Goal: Task Accomplishment & Management: Use online tool/utility

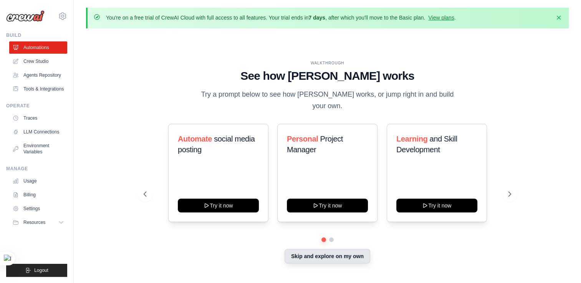
click at [300, 249] on button "Skip and explore on my own" at bounding box center [327, 256] width 86 height 15
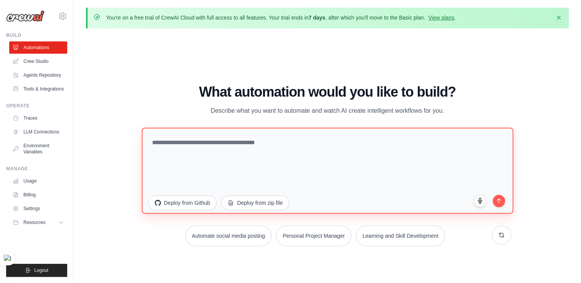
click at [256, 171] on textarea at bounding box center [327, 171] width 371 height 86
paste textarea "**********"
type textarea "**********"
paste textarea "**********"
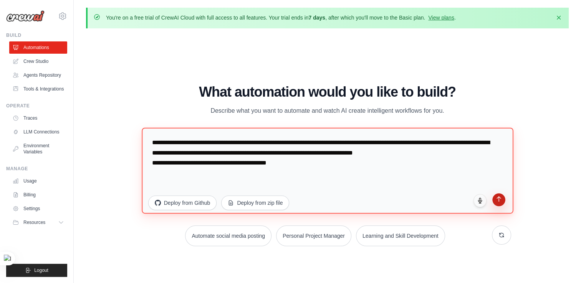
type textarea "**********"
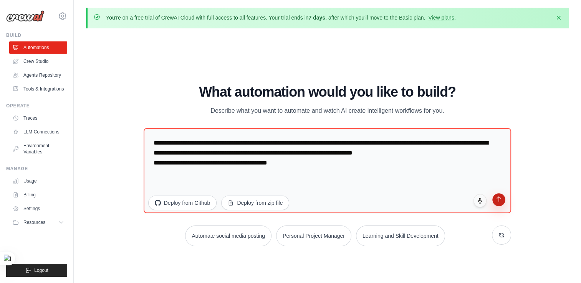
click at [496, 203] on button "submit" at bounding box center [498, 199] width 13 height 13
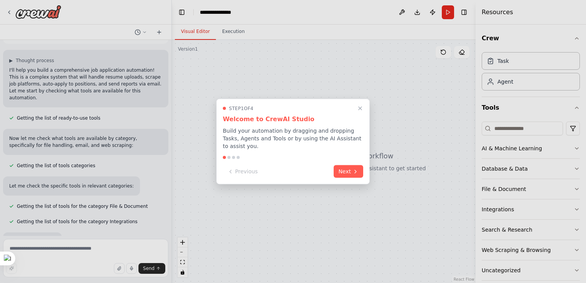
scroll to position [50, 0]
click at [339, 166] on button "Next" at bounding box center [349, 171] width 30 height 13
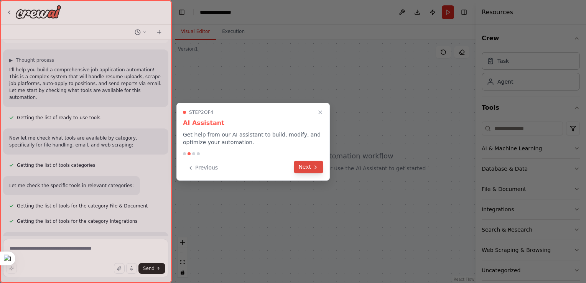
click at [305, 167] on button "Next" at bounding box center [309, 167] width 30 height 13
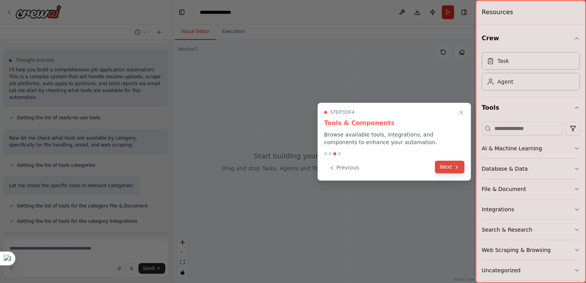
click at [439, 170] on button "Next" at bounding box center [450, 167] width 30 height 13
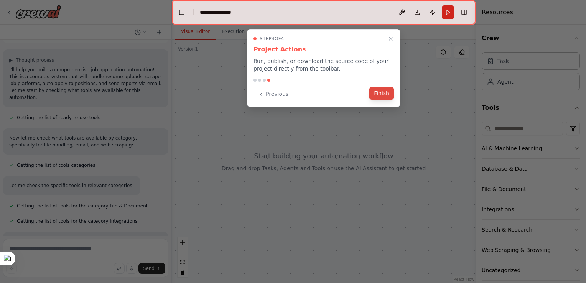
click at [385, 98] on button "Finish" at bounding box center [382, 93] width 25 height 13
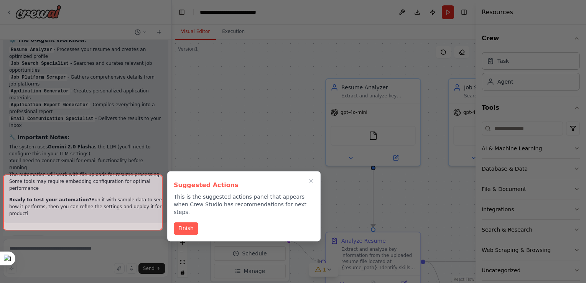
scroll to position [1493, 0]
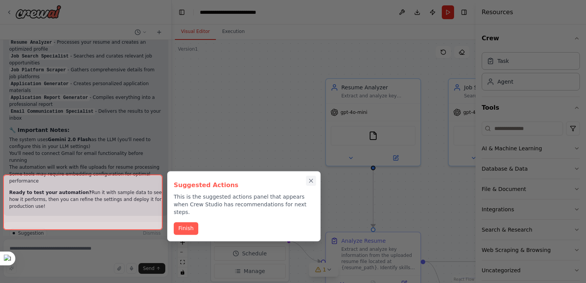
click at [315, 180] on button "Close walkthrough" at bounding box center [311, 181] width 10 height 10
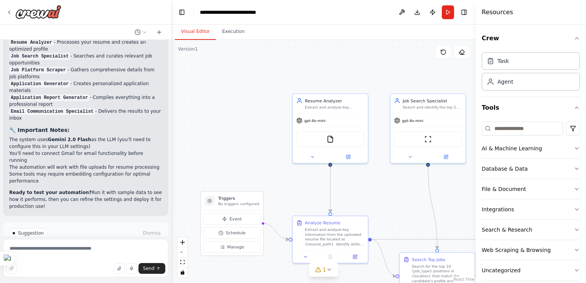
drag, startPoint x: 300, startPoint y: 200, endPoint x: 249, endPoint y: 187, distance: 52.6
click at [249, 187] on div ".deletable-edge-delete-btn { width: 20px; height: 20px; border: 0px solid #ffff…" at bounding box center [324, 161] width 304 height 243
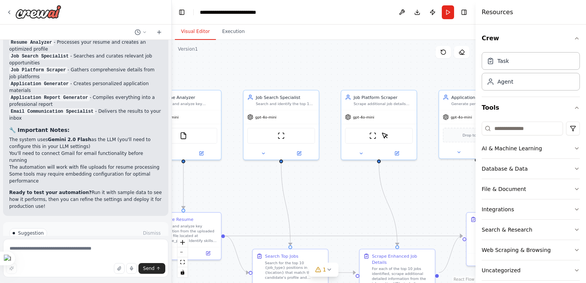
drag, startPoint x: 358, startPoint y: 171, endPoint x: 225, endPoint y: 170, distance: 132.8
click at [225, 170] on div ".deletable-edge-delete-btn { width: 20px; height: 20px; border: 0px solid #ffff…" at bounding box center [324, 161] width 304 height 243
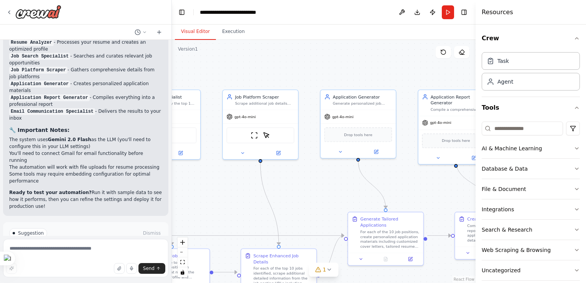
drag, startPoint x: 357, startPoint y: 182, endPoint x: 240, endPoint y: 182, distance: 116.7
click at [240, 182] on div ".deletable-edge-delete-btn { width: 20px; height: 20px; border: 0px solid #ffff…" at bounding box center [324, 161] width 304 height 243
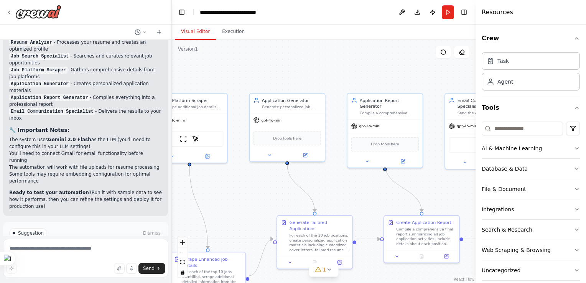
drag, startPoint x: 316, startPoint y: 164, endPoint x: 182, endPoint y: 149, distance: 135.1
click at [182, 149] on div ".deletable-edge-delete-btn { width: 20px; height: 20px; border: 0px solid #ffff…" at bounding box center [324, 161] width 304 height 243
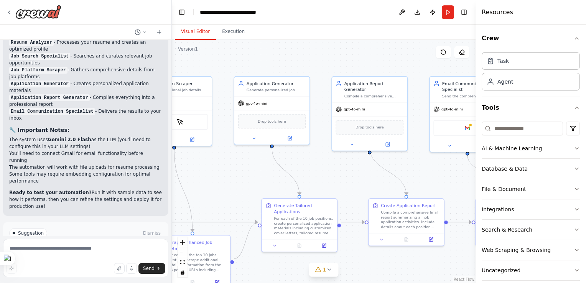
drag, startPoint x: 280, startPoint y: 170, endPoint x: 388, endPoint y: 174, distance: 107.9
click at [388, 174] on div ".deletable-edge-delete-btn { width: 20px; height: 20px; border: 0px solid #ffff…" at bounding box center [324, 161] width 304 height 243
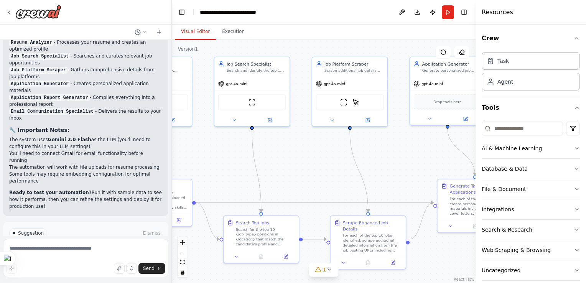
drag, startPoint x: 292, startPoint y: 180, endPoint x: 414, endPoint y: 156, distance: 125.1
click at [414, 156] on div ".deletable-edge-delete-btn { width: 20px; height: 20px; border: 0px solid #ffff…" at bounding box center [324, 161] width 304 height 243
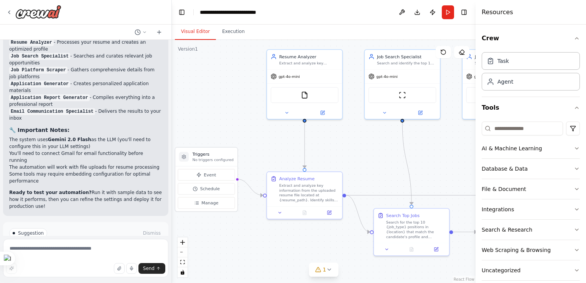
drag, startPoint x: 299, startPoint y: 163, endPoint x: 462, endPoint y: 155, distance: 162.9
click at [462, 155] on div ".deletable-edge-delete-btn { width: 20px; height: 20px; border: 0px solid #ffff…" at bounding box center [324, 161] width 304 height 243
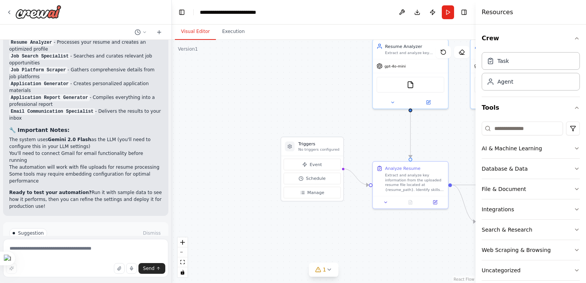
drag, startPoint x: 353, startPoint y: 155, endPoint x: 458, endPoint y: 139, distance: 106.4
click at [458, 139] on div ".deletable-edge-delete-btn { width: 20px; height: 20px; border: 0px solid #ffff…" at bounding box center [324, 161] width 304 height 243
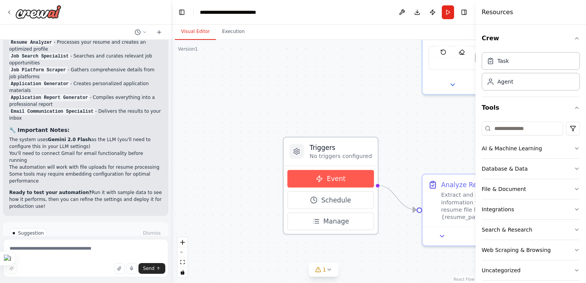
click at [313, 175] on button "Event" at bounding box center [330, 179] width 86 height 18
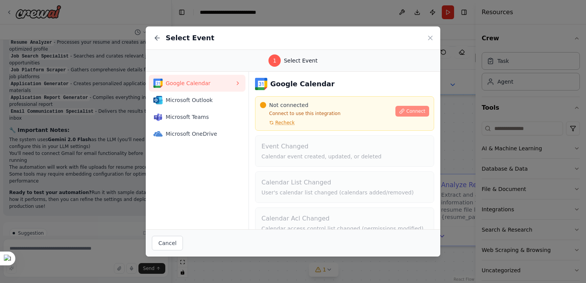
click at [406, 113] on span "Connect" at bounding box center [415, 111] width 19 height 6
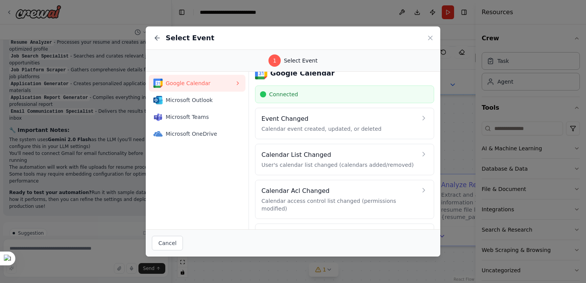
scroll to position [6, 0]
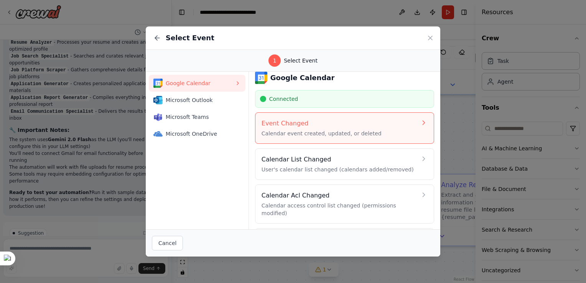
click at [395, 126] on h4 "Event Changed" at bounding box center [339, 123] width 155 height 9
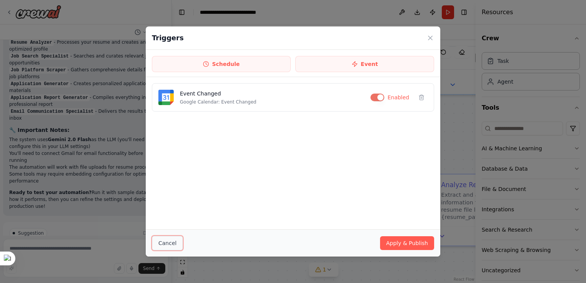
click at [168, 241] on button "Cancel" at bounding box center [167, 243] width 31 height 15
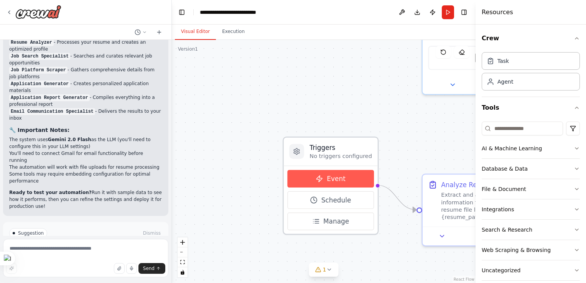
click at [320, 181] on icon at bounding box center [319, 178] width 7 height 7
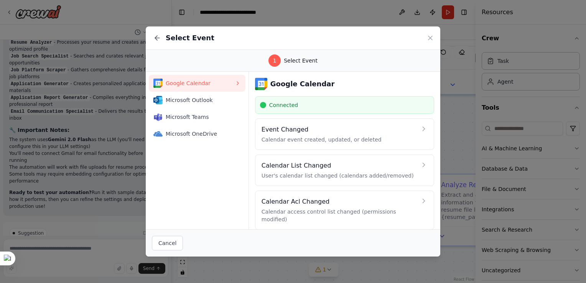
click at [111, 183] on div "Select Event 1 Select Event Google Calendar Microsoft Outlook Microsoft Teams M…" at bounding box center [293, 141] width 586 height 283
click at [223, 97] on span "Microsoft Outlook" at bounding box center [200, 100] width 69 height 8
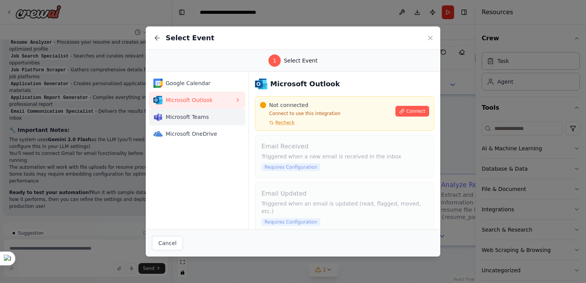
click at [196, 120] on div "Microsoft Teams" at bounding box center [193, 116] width 81 height 9
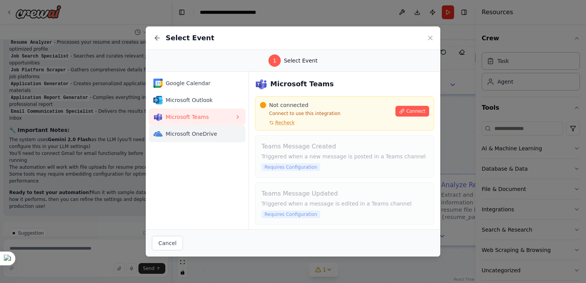
click at [196, 132] on span "Microsoft OneDrive" at bounding box center [200, 134] width 69 height 8
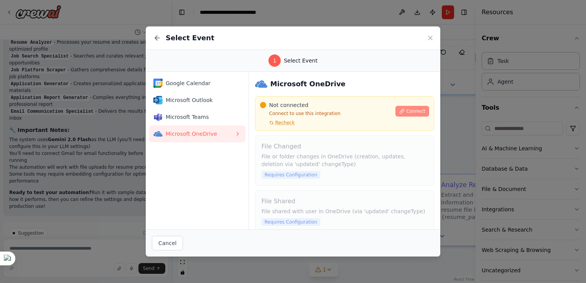
click at [400, 113] on icon at bounding box center [402, 111] width 4 height 4
click at [406, 114] on span "Connect" at bounding box center [415, 111] width 19 height 6
click at [406, 111] on span "Connect" at bounding box center [415, 111] width 19 height 6
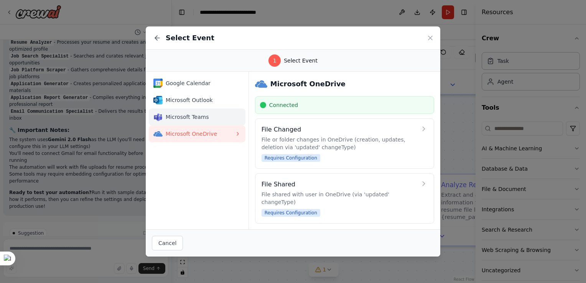
click at [216, 116] on span "Microsoft Teams" at bounding box center [200, 117] width 69 height 8
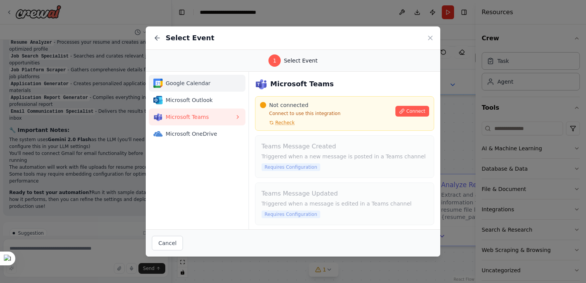
click at [199, 87] on div "Google Calendar" at bounding box center [193, 83] width 81 height 9
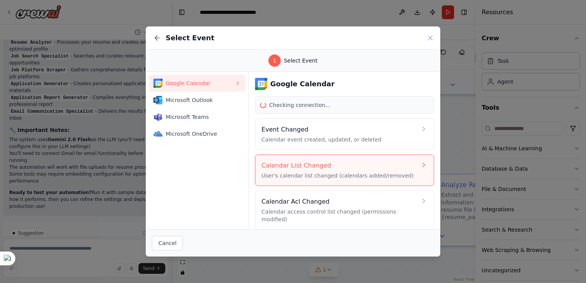
scroll to position [34, 0]
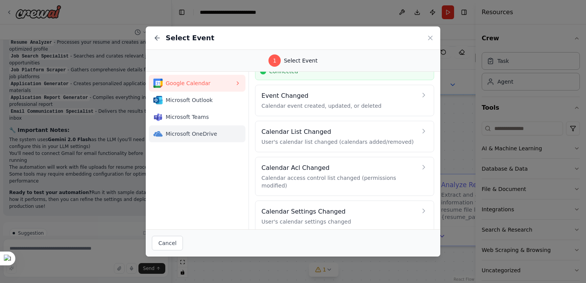
click at [189, 134] on span "Microsoft OneDrive" at bounding box center [200, 134] width 69 height 8
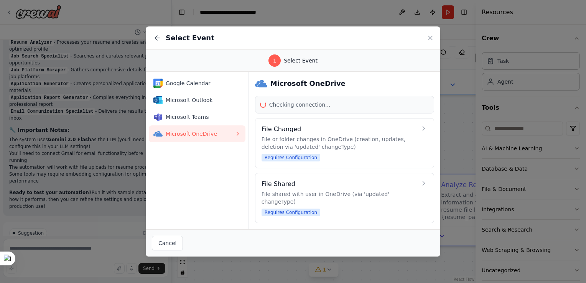
scroll to position [0, 0]
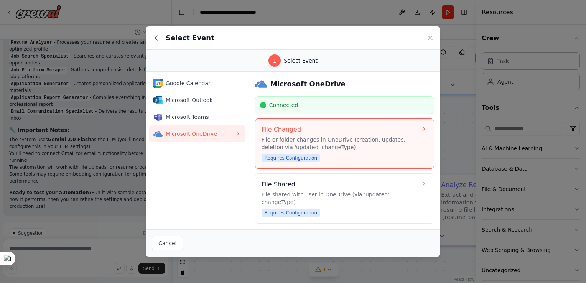
click at [321, 154] on div "File Changed File or folder changes in OneDrive (creation, updates, deletion vi…" at bounding box center [339, 143] width 155 height 37
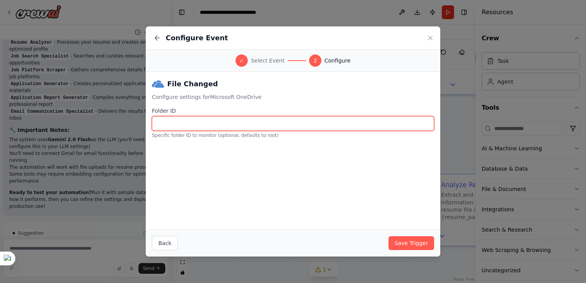
click at [284, 117] on input "Folder ID" at bounding box center [293, 123] width 282 height 15
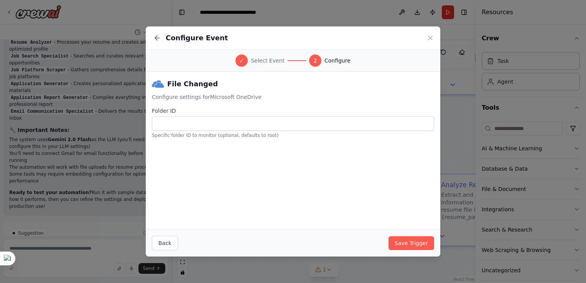
click at [162, 234] on div "Back Save Trigger" at bounding box center [293, 242] width 295 height 27
click at [163, 239] on button "Back" at bounding box center [165, 243] width 26 height 15
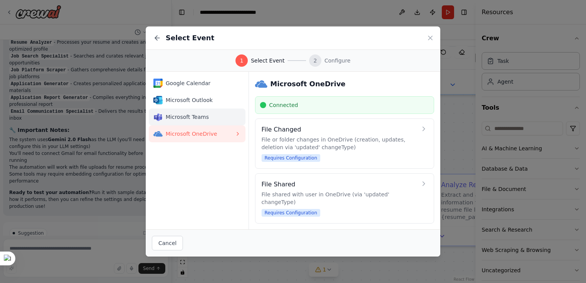
click at [200, 118] on span "Microsoft Teams" at bounding box center [200, 117] width 69 height 8
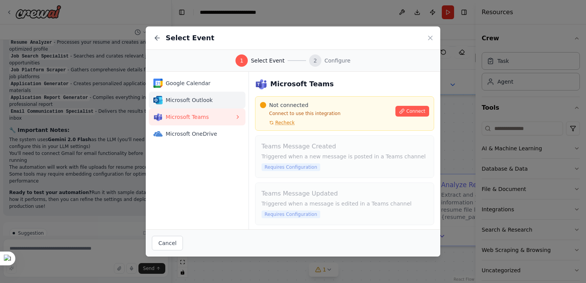
click at [194, 107] on button "Microsoft Outlook" at bounding box center [197, 100] width 97 height 17
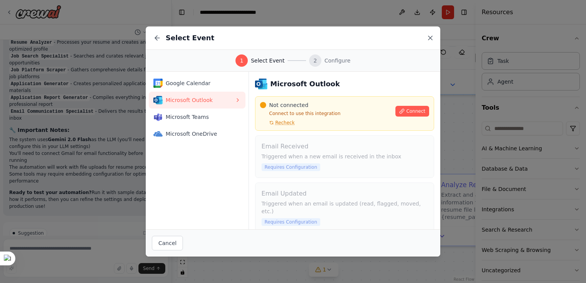
click at [432, 35] on icon at bounding box center [431, 38] width 8 height 8
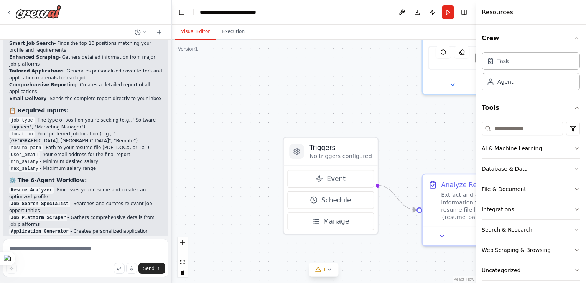
scroll to position [1343, 0]
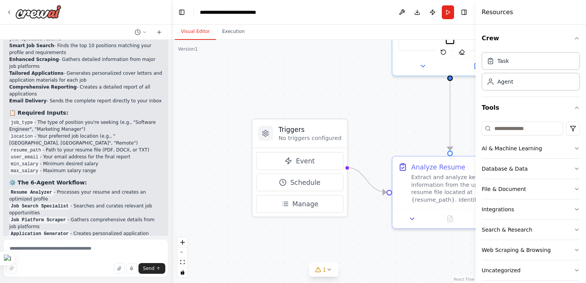
drag, startPoint x: 381, startPoint y: 102, endPoint x: 332, endPoint y: 74, distance: 56.7
click at [332, 74] on div ".deletable-edge-delete-btn { width: 20px; height: 20px; border: 0px solid #ffff…" at bounding box center [324, 161] width 304 height 243
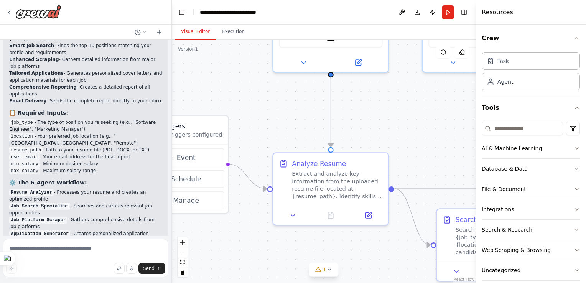
drag, startPoint x: 347, startPoint y: 110, endPoint x: 246, endPoint y: 115, distance: 101.1
click at [246, 115] on div ".deletable-edge-delete-btn { width: 20px; height: 20px; border: 0px solid #ffff…" at bounding box center [324, 161] width 304 height 243
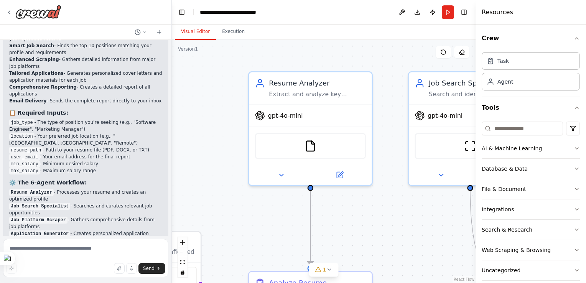
drag, startPoint x: 364, startPoint y: 129, endPoint x: 344, endPoint y: 249, distance: 121.3
click at [344, 249] on div ".deletable-edge-delete-btn { width: 20px; height: 20px; border: 0px solid #ffff…" at bounding box center [324, 161] width 304 height 243
click at [310, 145] on img at bounding box center [311, 144] width 12 height 12
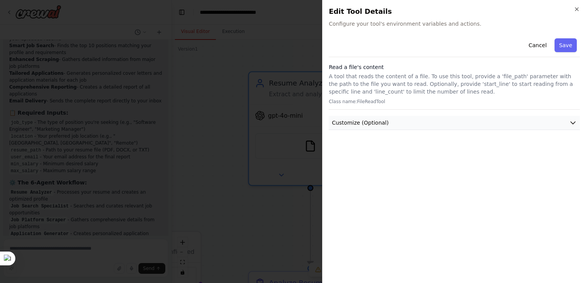
click at [450, 120] on button "Customize (Optional)" at bounding box center [454, 123] width 251 height 14
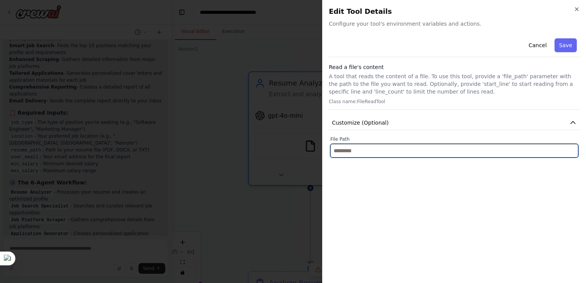
click at [414, 148] on input "text" at bounding box center [454, 151] width 248 height 14
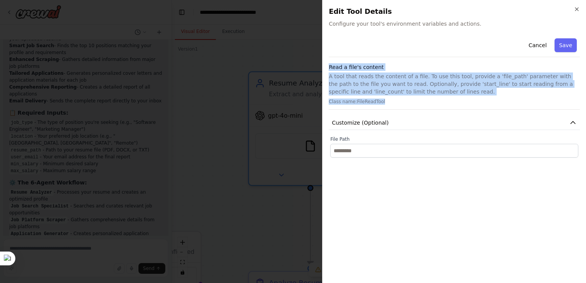
drag, startPoint x: 395, startPoint y: 100, endPoint x: 585, endPoint y: 30, distance: 202.7
click at [585, 30] on div "Close Edit Tool Details Configure your tool's environment variables and actions…" at bounding box center [454, 141] width 264 height 283
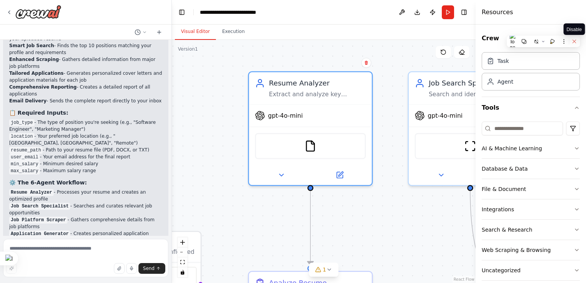
click at [574, 45] on button at bounding box center [574, 41] width 10 height 10
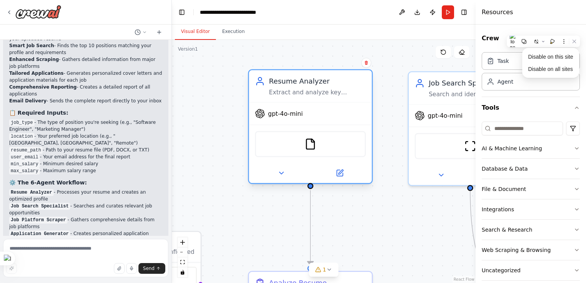
click at [340, 119] on div "gpt-4o-mini" at bounding box center [310, 114] width 123 height 22
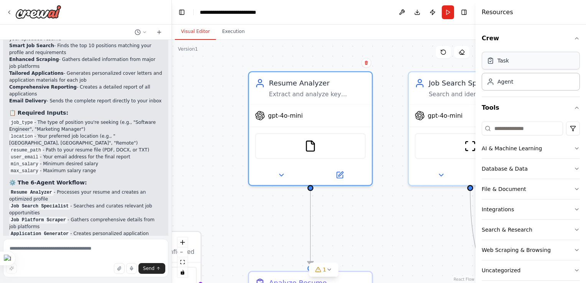
click at [520, 62] on div "Task" at bounding box center [531, 61] width 98 height 18
click at [505, 84] on div "Agent" at bounding box center [506, 82] width 16 height 8
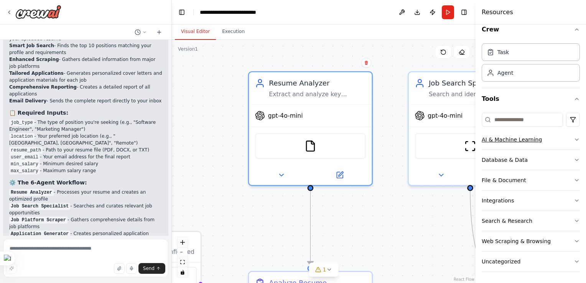
click at [517, 137] on div "AI & Machine Learning" at bounding box center [512, 140] width 60 height 8
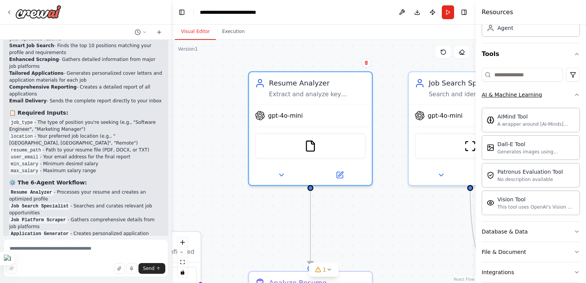
scroll to position [54, 0]
click at [489, 223] on button "Database & Data" at bounding box center [531, 231] width 98 height 20
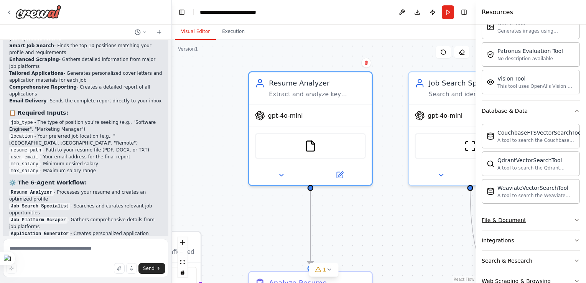
scroll to position [213, 0]
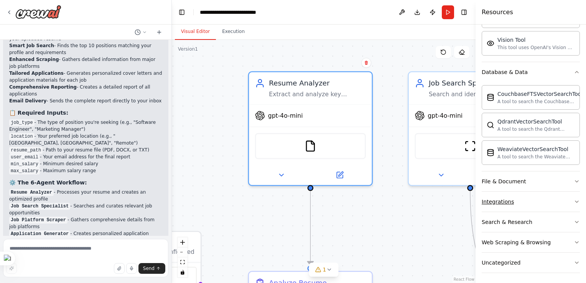
click at [498, 200] on div "Integrations" at bounding box center [498, 202] width 32 height 8
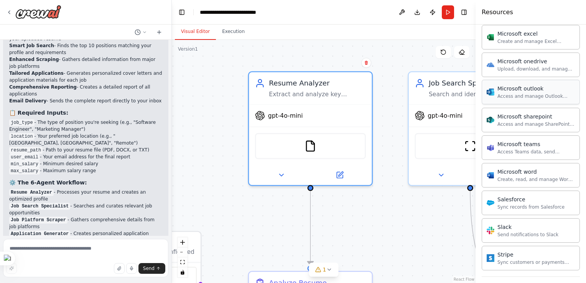
scroll to position [659, 0]
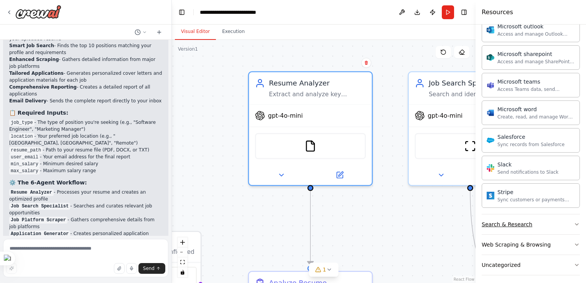
click at [512, 221] on div "Search & Research" at bounding box center [507, 225] width 51 height 8
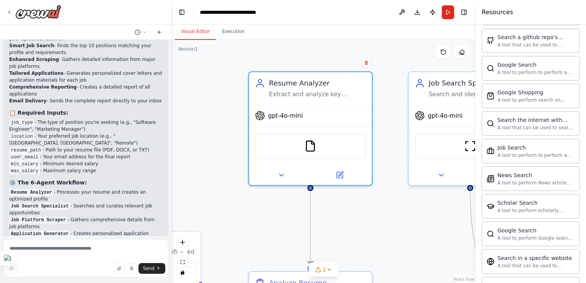
scroll to position [1050, 0]
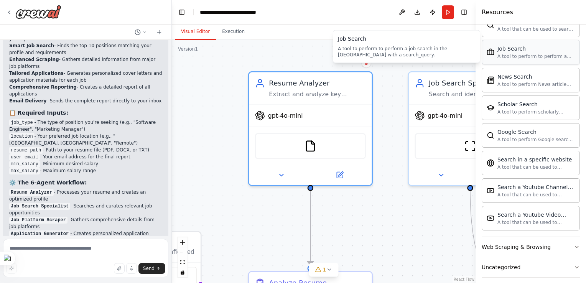
click at [502, 53] on div "A tool to perform to perform a job search in the [GEOGRAPHIC_DATA] with a searc…" at bounding box center [537, 56] width 78 height 6
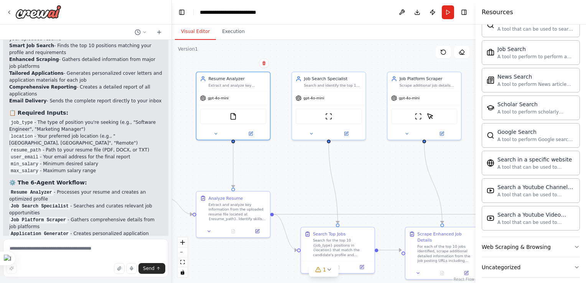
drag, startPoint x: 395, startPoint y: 149, endPoint x: 287, endPoint y: 142, distance: 108.8
click at [287, 142] on div ".deletable-edge-delete-btn { width: 20px; height: 20px; border: 0px solid #ffff…" at bounding box center [324, 161] width 304 height 243
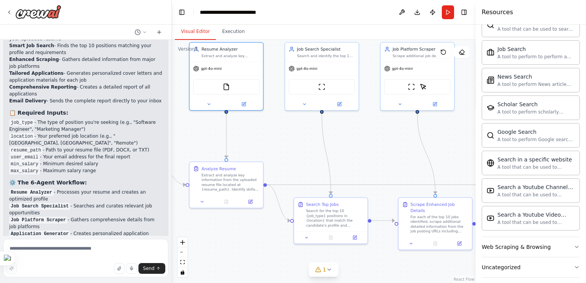
drag, startPoint x: 352, startPoint y: 168, endPoint x: 341, endPoint y: 138, distance: 31.8
click at [341, 138] on div ".deletable-edge-delete-btn { width: 20px; height: 20px; border: 0px solid #ffff…" at bounding box center [324, 161] width 304 height 243
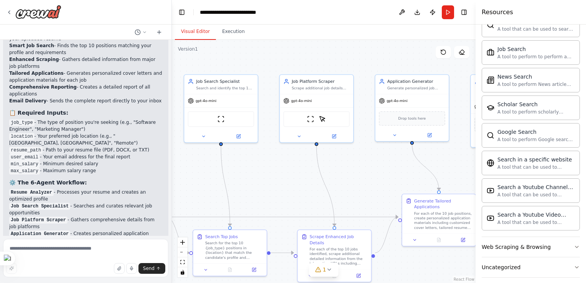
drag, startPoint x: 361, startPoint y: 178, endPoint x: 264, endPoint y: 210, distance: 102.3
click at [264, 210] on div ".deletable-edge-delete-btn { width: 20px; height: 20px; border: 0px solid #ffff…" at bounding box center [324, 161] width 304 height 243
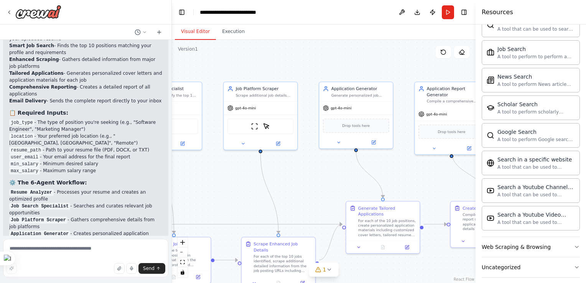
drag, startPoint x: 335, startPoint y: 183, endPoint x: 277, endPoint y: 191, distance: 57.6
click at [277, 191] on div ".deletable-edge-delete-btn { width: 20px; height: 20px; border: 0px solid #ffff…" at bounding box center [324, 161] width 304 height 243
click at [353, 125] on span "Drop tools here" at bounding box center [355, 125] width 28 height 6
click at [337, 144] on button at bounding box center [337, 141] width 34 height 7
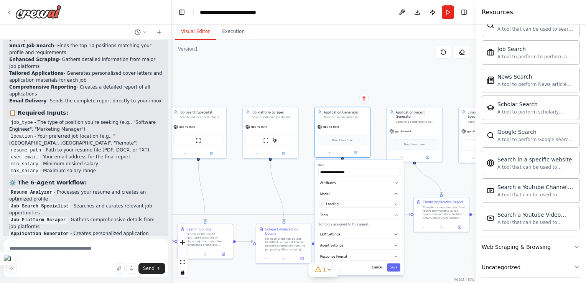
click at [347, 222] on p "No tools assigned to this agent." at bounding box center [359, 224] width 80 height 5
click at [342, 248] on button "Agent Settings" at bounding box center [359, 245] width 82 height 8
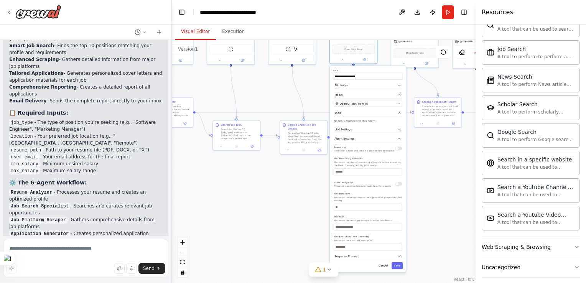
drag, startPoint x: 296, startPoint y: 201, endPoint x: 314, endPoint y: 97, distance: 105.5
click at [314, 97] on div ".deletable-edge-delete-btn { width: 20px; height: 20px; border: 0px solid #ffff…" at bounding box center [324, 161] width 304 height 243
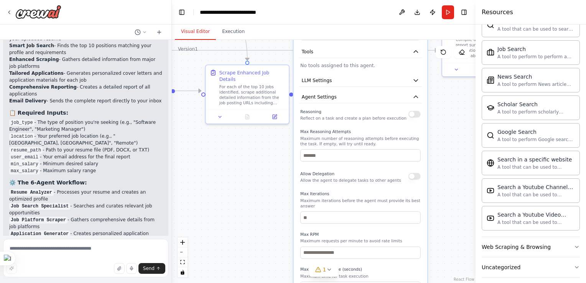
drag, startPoint x: 334, startPoint y: 96, endPoint x: 285, endPoint y: 22, distance: 88.3
click at [285, 22] on main "**********" at bounding box center [324, 141] width 304 height 283
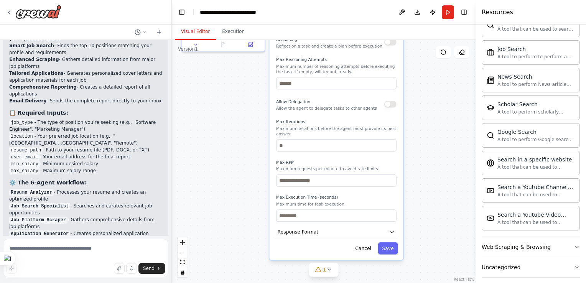
drag, startPoint x: 269, startPoint y: 153, endPoint x: 244, endPoint y: 82, distance: 75.7
click at [244, 82] on div ".deletable-edge-delete-btn { width: 20px; height: 20px; border: 0px solid #ffff…" at bounding box center [324, 161] width 304 height 243
click at [392, 246] on button "Save" at bounding box center [388, 249] width 20 height 12
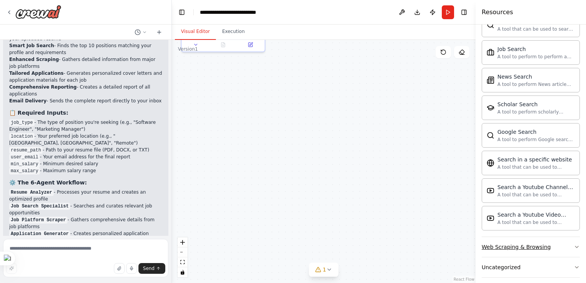
click at [483, 243] on div "Web Scraping & Browsing" at bounding box center [516, 247] width 69 height 8
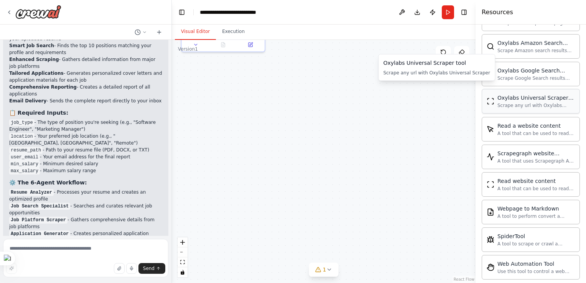
scroll to position [1468, 0]
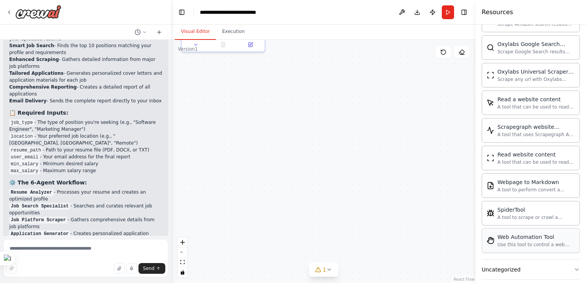
click at [505, 233] on div "Web Automation Tool" at bounding box center [537, 237] width 78 height 8
click at [521, 266] on button "Uncategorized" at bounding box center [531, 270] width 98 height 20
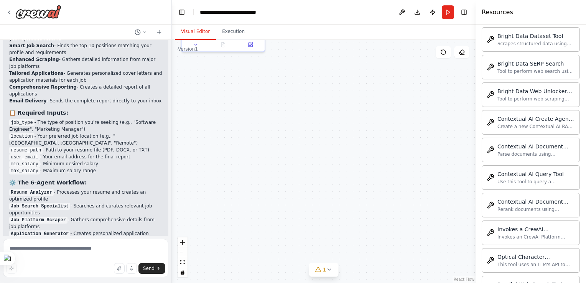
scroll to position [1751, 0]
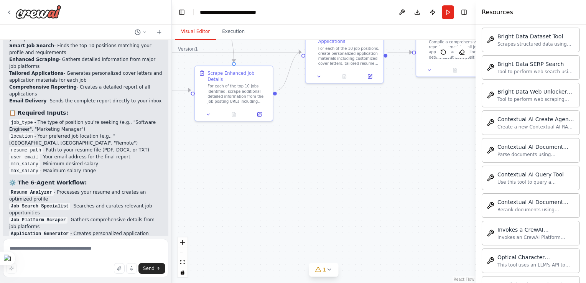
drag, startPoint x: 295, startPoint y: 119, endPoint x: 292, endPoint y: 245, distance: 125.5
click at [292, 245] on div ".deletable-edge-delete-btn { width: 20px; height: 20px; border: 0px solid #ffff…" at bounding box center [324, 161] width 304 height 243
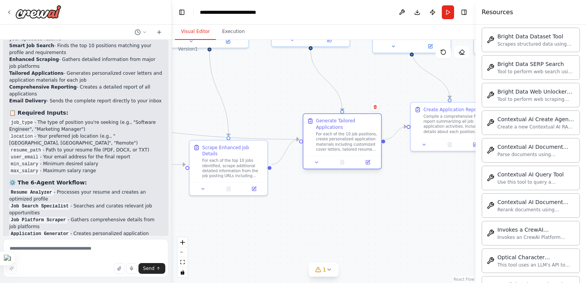
drag, startPoint x: 313, startPoint y: 113, endPoint x: 312, endPoint y: 130, distance: 16.9
click at [312, 130] on div "Generate Tailored Applications For each of the 10 job positions, create persona…" at bounding box center [342, 135] width 70 height 34
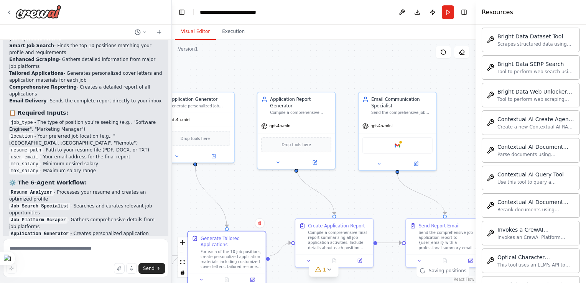
drag, startPoint x: 287, startPoint y: 107, endPoint x: 171, endPoint y: 223, distance: 164.2
click at [171, 223] on div "An automation which takes in user details and job requirements, accepts resume …" at bounding box center [293, 141] width 586 height 283
click at [396, 147] on img at bounding box center [397, 144] width 8 height 8
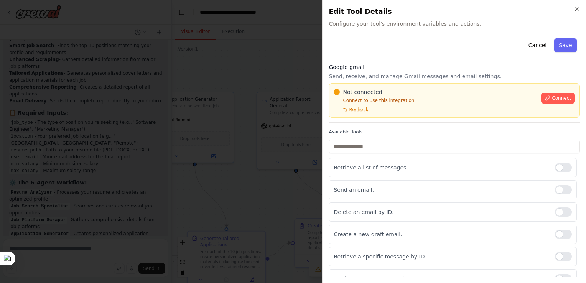
click at [530, 97] on div "Not connected Connect to use this integration Recheck" at bounding box center [435, 100] width 203 height 25
click at [541, 97] on button "Connect" at bounding box center [558, 98] width 34 height 11
click at [553, 97] on span "Connect" at bounding box center [561, 98] width 19 height 6
click at [546, 96] on icon at bounding box center [547, 98] width 5 height 5
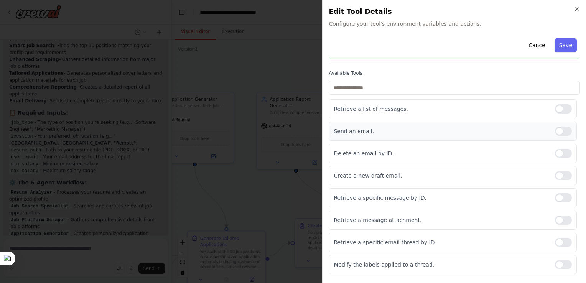
scroll to position [41, 0]
click at [560, 152] on div at bounding box center [563, 153] width 17 height 9
click at [558, 112] on div at bounding box center [563, 109] width 17 height 9
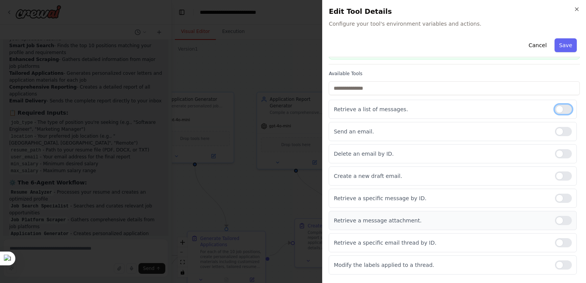
scroll to position [81, 0]
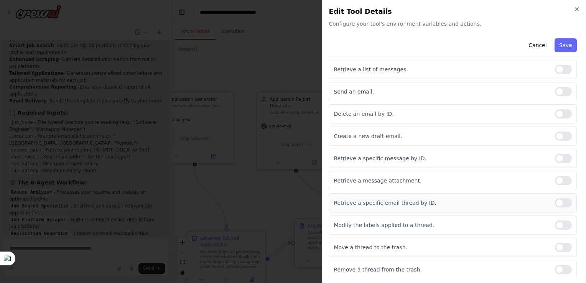
click at [559, 206] on div "Retrieve a specific email thread by ID." at bounding box center [453, 202] width 248 height 19
click at [556, 181] on div at bounding box center [563, 180] width 17 height 9
click at [562, 50] on button "Save" at bounding box center [566, 45] width 22 height 14
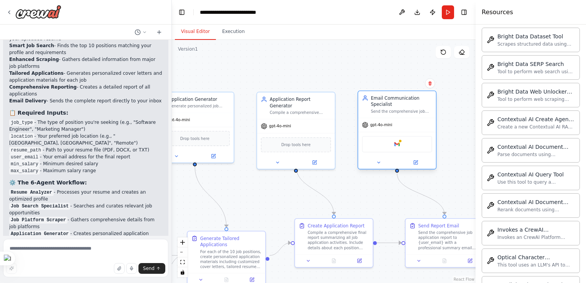
click at [398, 149] on div "Google gmail" at bounding box center [397, 144] width 70 height 17
click at [378, 145] on div "Google gmail" at bounding box center [397, 144] width 70 height 17
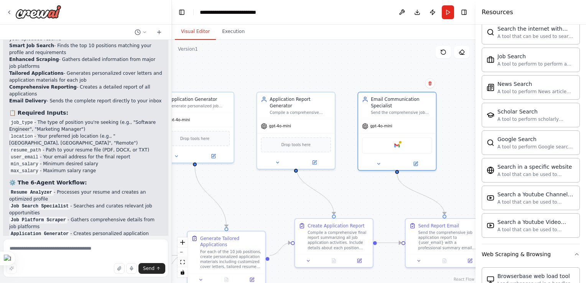
scroll to position [978, 0]
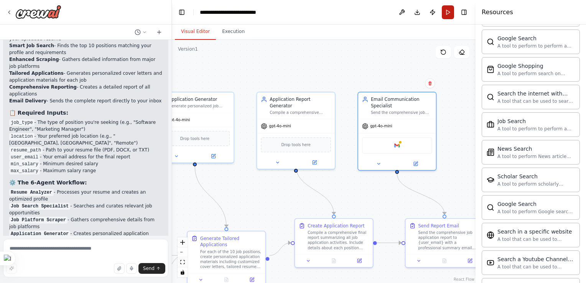
click at [446, 13] on button "Run" at bounding box center [448, 12] width 12 height 14
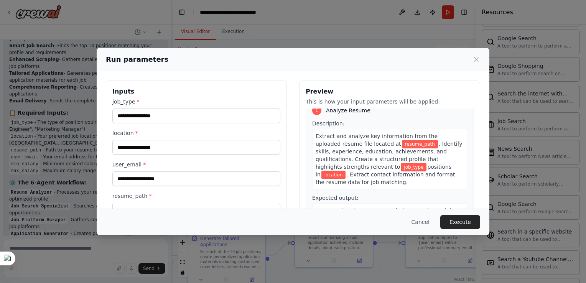
scroll to position [0, 0]
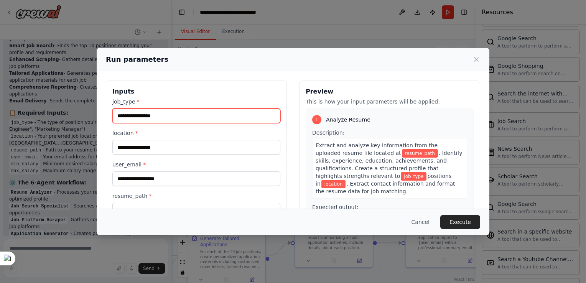
click at [201, 114] on input "job_type *" at bounding box center [196, 116] width 168 height 15
type input "**********"
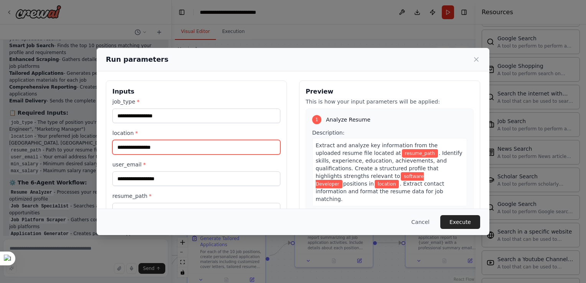
click at [200, 151] on input "location *" at bounding box center [196, 147] width 168 height 15
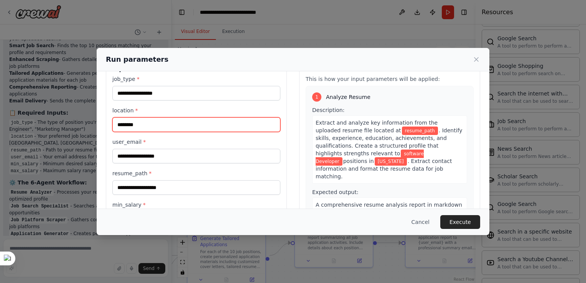
scroll to position [23, 0]
type input "********"
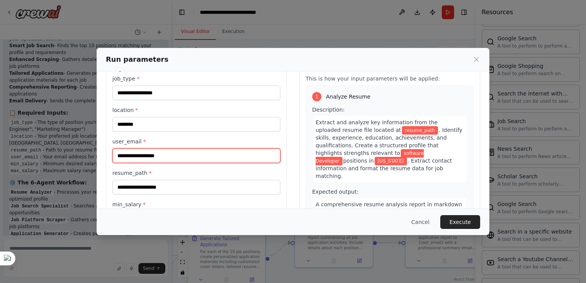
click at [193, 157] on input "user_email *" at bounding box center [196, 156] width 168 height 15
type input "**********"
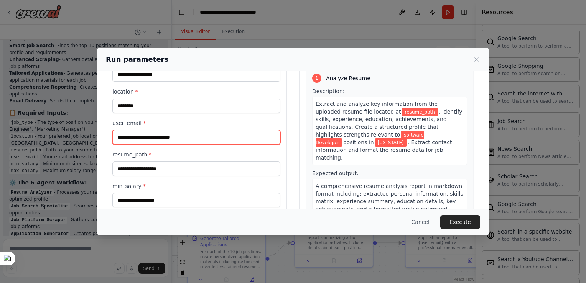
scroll to position [43, 0]
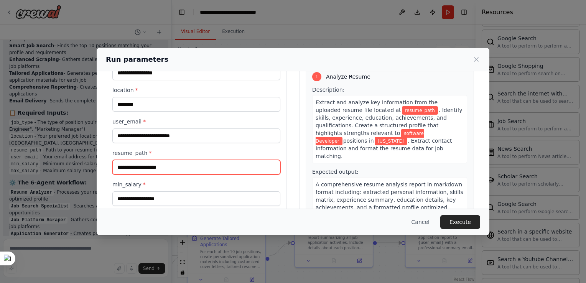
click at [187, 172] on input "resume_path *" at bounding box center [196, 167] width 168 height 15
paste input "**********"
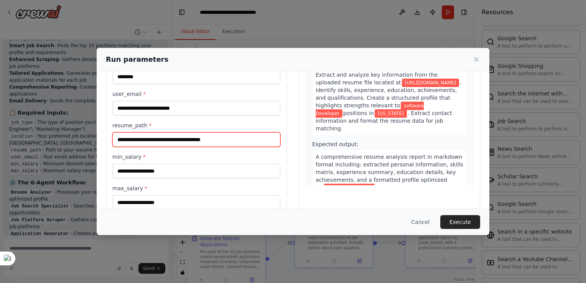
scroll to position [86, 0]
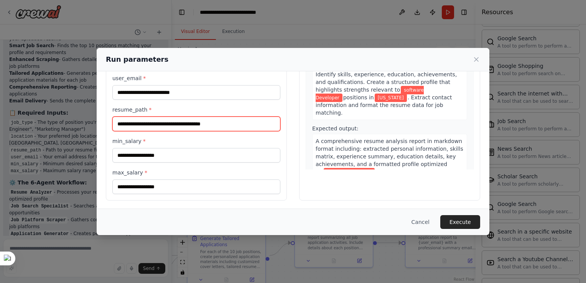
type input "**********"
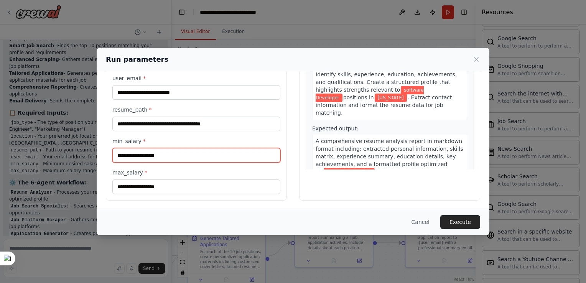
click at [170, 158] on input "min_salary *" at bounding box center [196, 155] width 168 height 15
type input "*****"
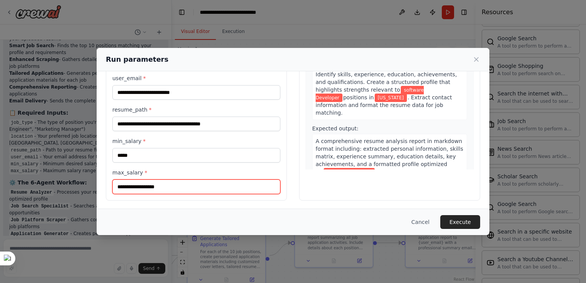
click at [172, 186] on input "max_salary *" at bounding box center [196, 187] width 168 height 15
type input "******"
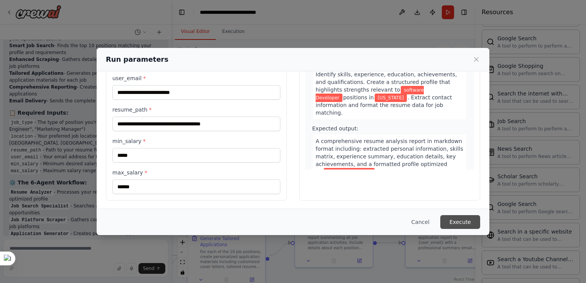
click at [461, 220] on button "Execute" at bounding box center [461, 222] width 40 height 14
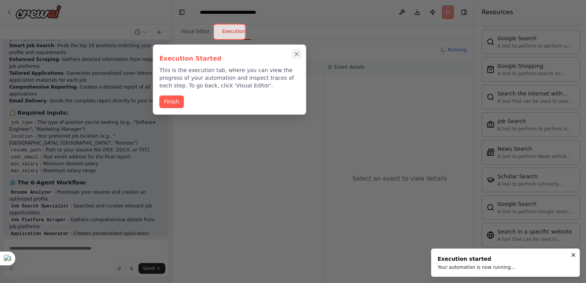
click at [295, 56] on icon "Close walkthrough" at bounding box center [297, 54] width 7 height 7
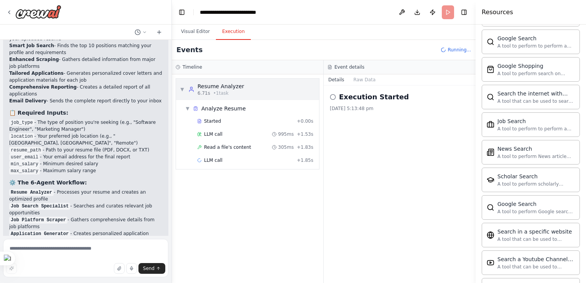
click at [183, 90] on span "▼" at bounding box center [182, 89] width 5 height 6
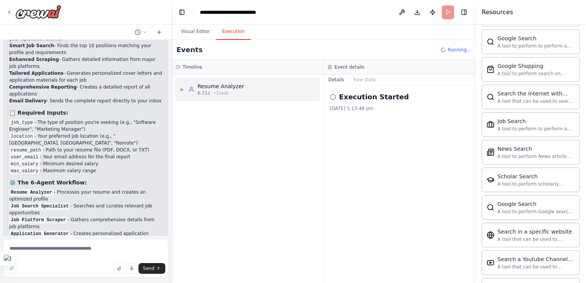
click at [183, 90] on span "▶" at bounding box center [182, 89] width 5 height 6
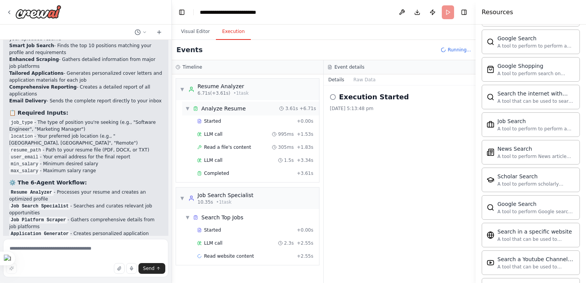
click at [201, 105] on div "Analyze Resume" at bounding box center [219, 109] width 53 height 8
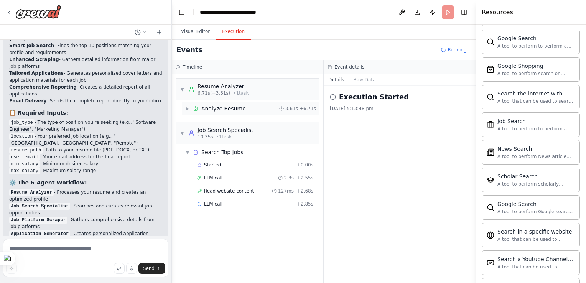
click at [201, 105] on div "Analyze Resume" at bounding box center [219, 109] width 53 height 8
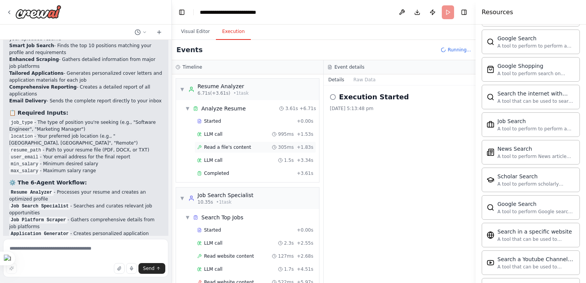
click at [207, 148] on span "Read a file's content" at bounding box center [227, 147] width 47 height 6
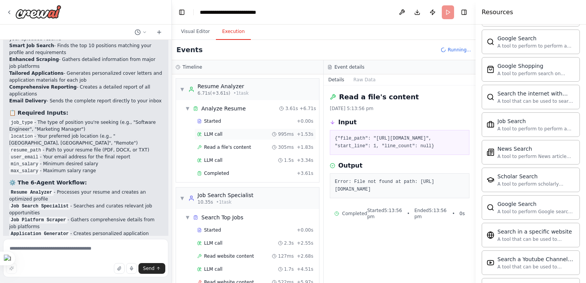
click at [210, 134] on span "LLM call" at bounding box center [213, 134] width 18 height 6
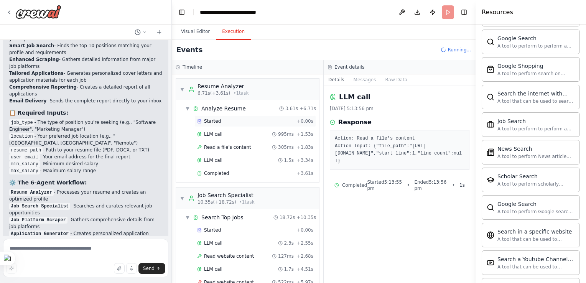
click at [209, 121] on span "Started" at bounding box center [212, 121] width 17 height 6
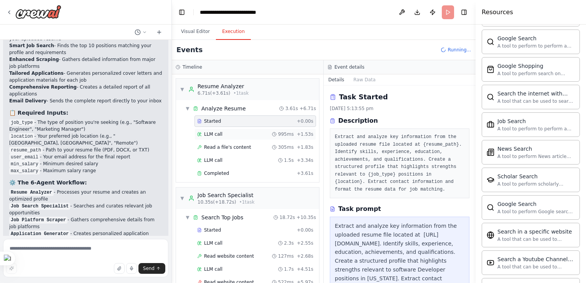
click at [211, 129] on div "LLM call 995ms + 1.53s" at bounding box center [256, 135] width 122 height 12
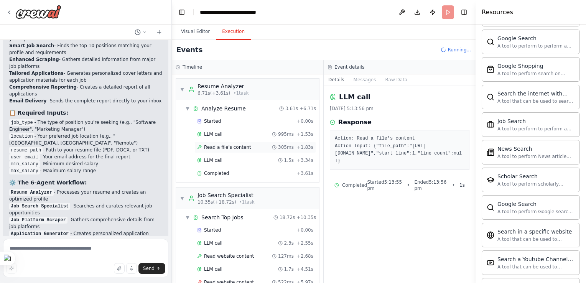
click at [226, 148] on span "Read a file's content" at bounding box center [227, 147] width 47 height 6
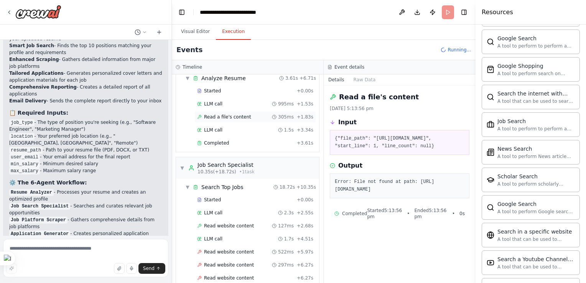
scroll to position [31, 0]
drag, startPoint x: 372, startPoint y: 147, endPoint x: 373, endPoint y: 137, distance: 10.0
click at [373, 137] on pre "{"file_path": "[URL][DOMAIN_NAME]", "start_line": 1, "line_count": null}" at bounding box center [400, 142] width 130 height 15
copy pre "[URL][DOMAIN_NAME]"
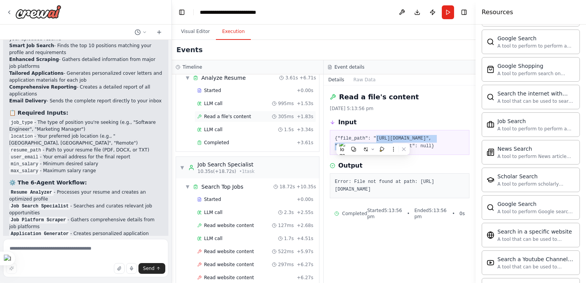
scroll to position [48, 0]
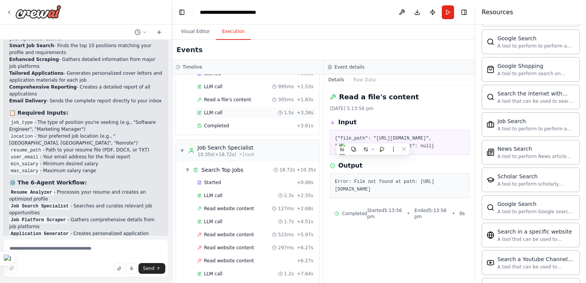
click at [260, 113] on div "LLM call 1.5s + 3.34s" at bounding box center [255, 113] width 116 height 6
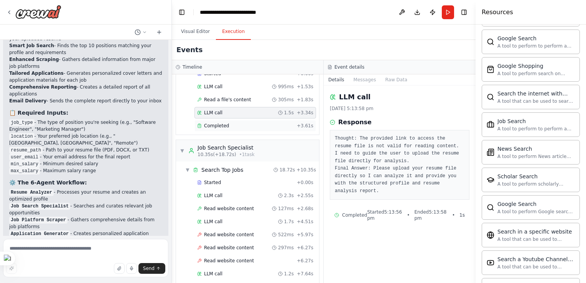
click at [262, 126] on div "Completed" at bounding box center [245, 126] width 97 height 6
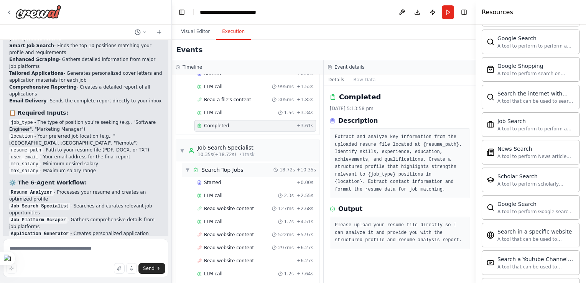
click at [243, 174] on div "▼ Search Top Jobs 18.72s + 10.35s" at bounding box center [250, 170] width 137 height 14
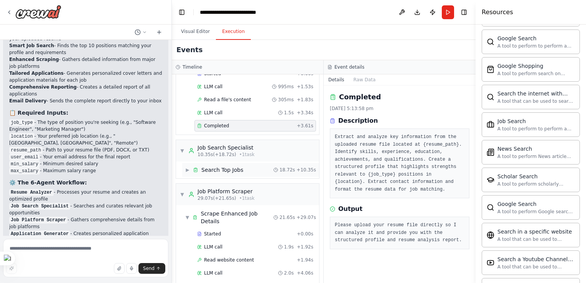
click at [238, 173] on div "▶ Search Top Jobs 18.72s + 10.35s" at bounding box center [250, 170] width 137 height 14
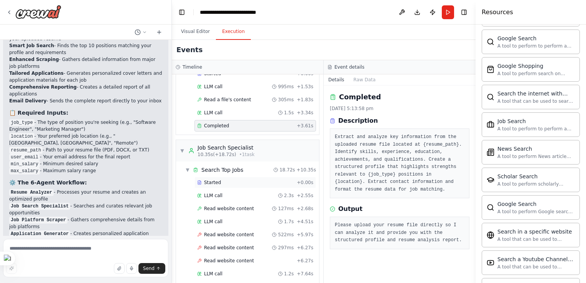
click at [239, 183] on div "Started" at bounding box center [245, 183] width 97 height 6
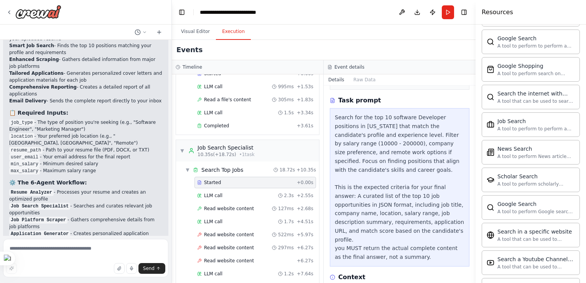
scroll to position [133, 0]
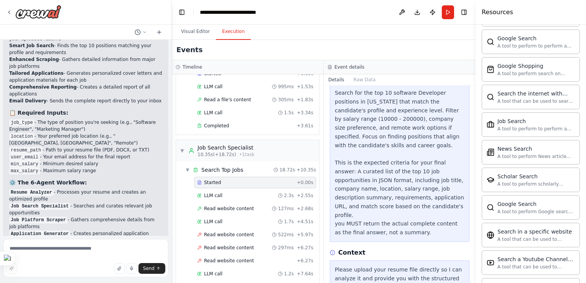
click at [254, 187] on div "Started + 0.00s LLM call 2.3s + 2.55s Read website content 127ms + 2.68s LLM ca…" at bounding box center [250, 275] width 137 height 196
click at [248, 191] on div "LLM call 2.3s + 2.55s" at bounding box center [256, 196] width 122 height 12
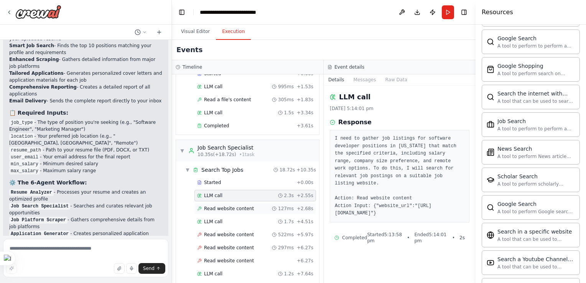
click at [247, 206] on span "Read website content" at bounding box center [229, 209] width 50 height 6
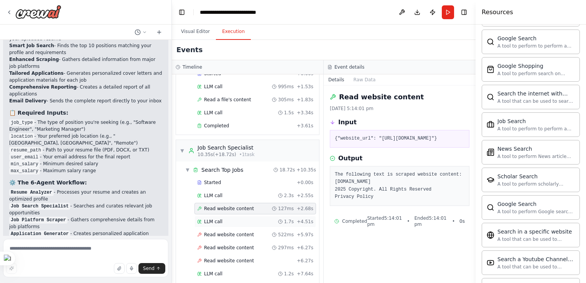
click at [246, 219] on div "LLM call 1.7s + 4.51s" at bounding box center [255, 222] width 116 height 6
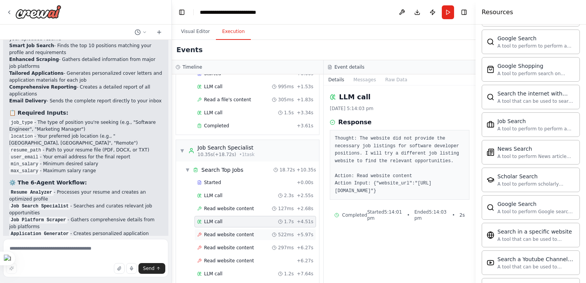
click at [247, 232] on span "Read website content" at bounding box center [229, 235] width 50 height 6
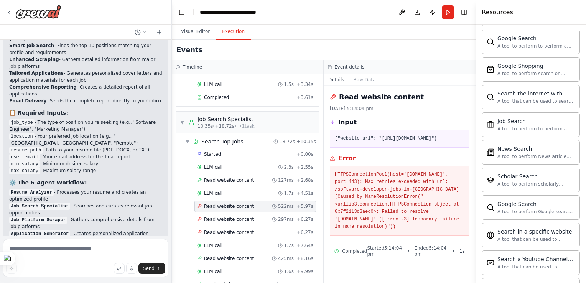
scroll to position [2, 0]
click at [264, 216] on div "Read website content 297ms + 6.27s" at bounding box center [255, 219] width 116 height 6
click at [244, 253] on div "Read website content 425ms + 8.16s" at bounding box center [256, 259] width 122 height 12
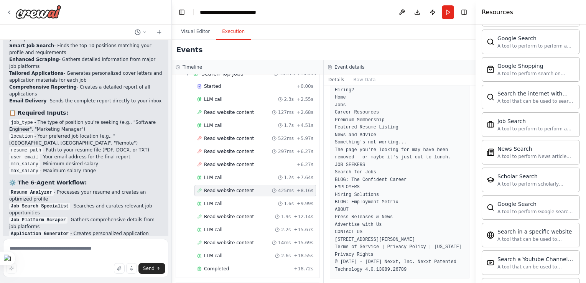
scroll to position [256, 0]
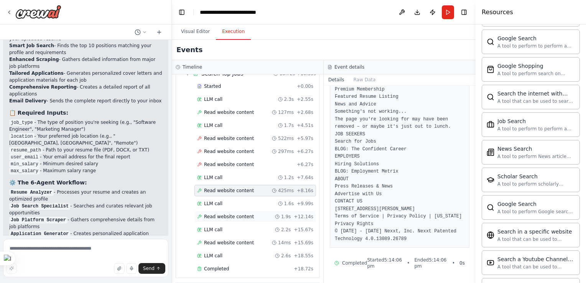
click at [256, 214] on div "Read website content 1.9s + 12.14s" at bounding box center [255, 217] width 116 height 6
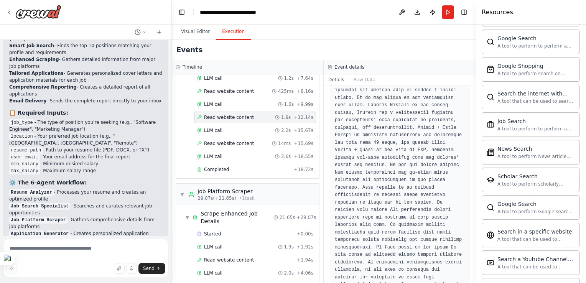
scroll to position [247, 0]
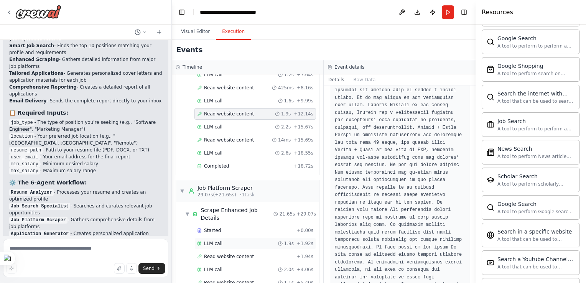
click at [215, 238] on div "LLM call 1.9s + 1.92s" at bounding box center [256, 244] width 122 height 12
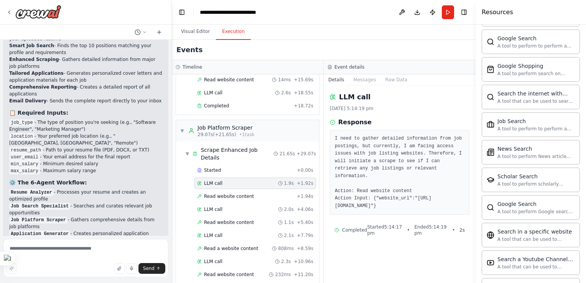
scroll to position [309, 0]
click at [215, 218] on span "Read website content" at bounding box center [229, 221] width 50 height 6
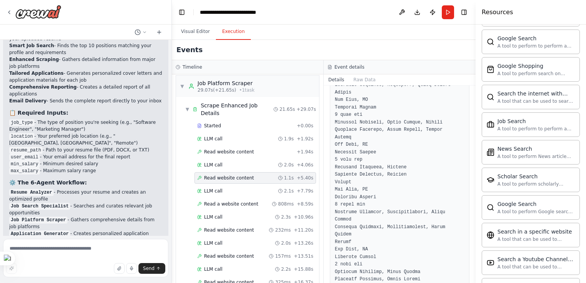
scroll to position [771, 0]
click at [205, 198] on div "Read a website content 808ms + 8.59s" at bounding box center [256, 204] width 122 height 12
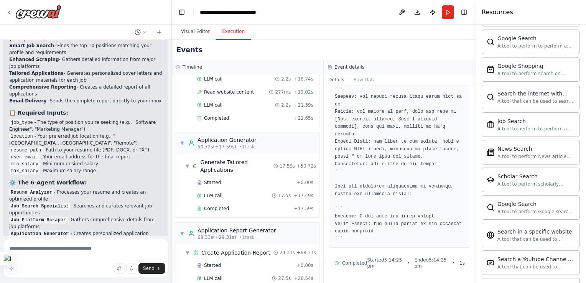
scroll to position [572, 0]
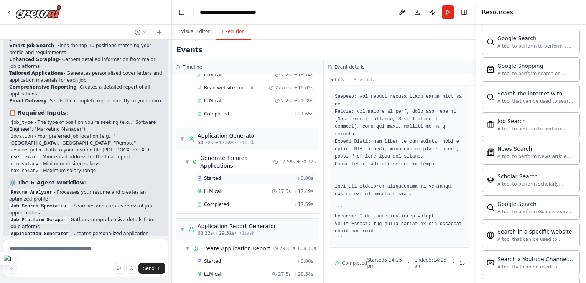
click at [219, 175] on div "Started" at bounding box center [245, 178] width 97 height 6
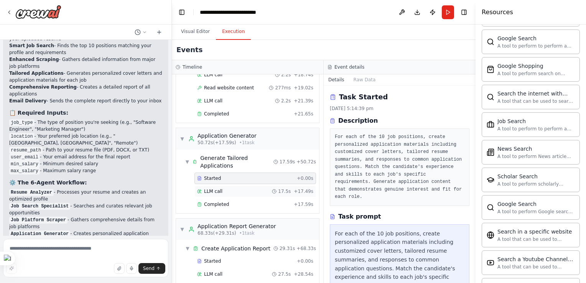
click at [222, 186] on div "LLM call 17.5s + 17.49s" at bounding box center [256, 192] width 122 height 12
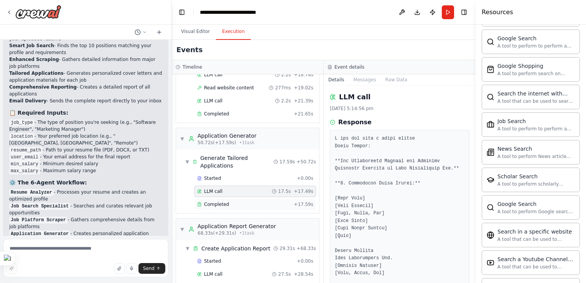
click at [229, 199] on div "Completed + 17.59s" at bounding box center [256, 205] width 122 height 12
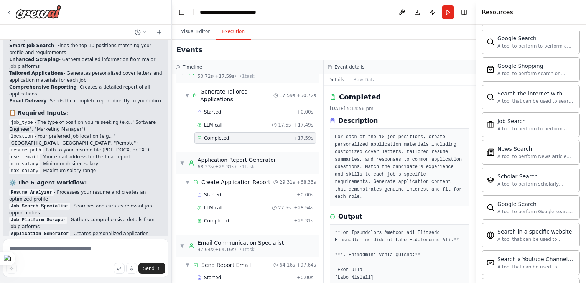
scroll to position [639, 0]
click at [218, 192] on span "Started" at bounding box center [212, 195] width 17 height 6
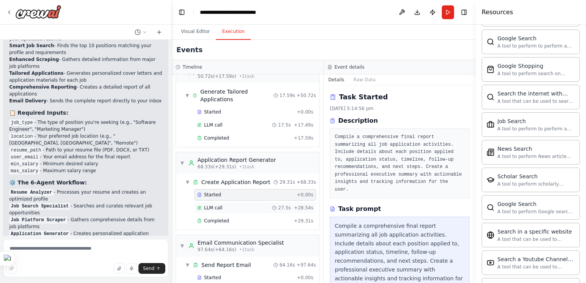
click at [222, 205] on div "LLM call 27.5s + 28.54s" at bounding box center [255, 208] width 116 height 6
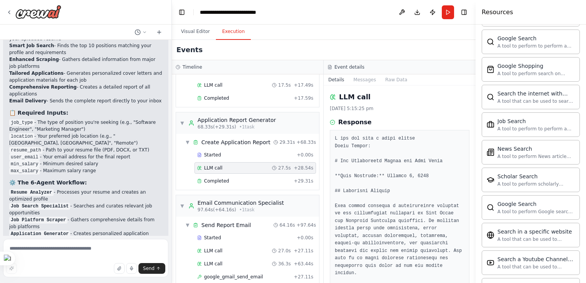
scroll to position [686, 0]
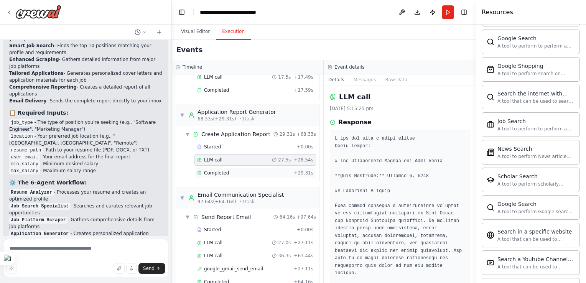
click at [246, 170] on div "Completed" at bounding box center [244, 173] width 94 height 6
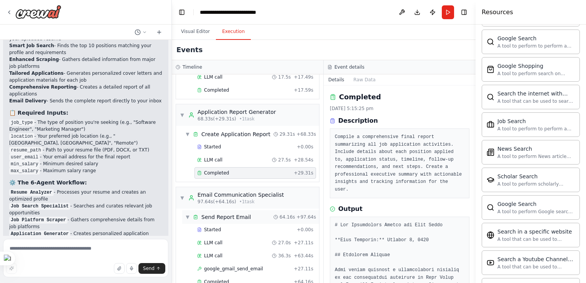
click at [229, 213] on span "Send Report Email" at bounding box center [226, 217] width 50 height 8
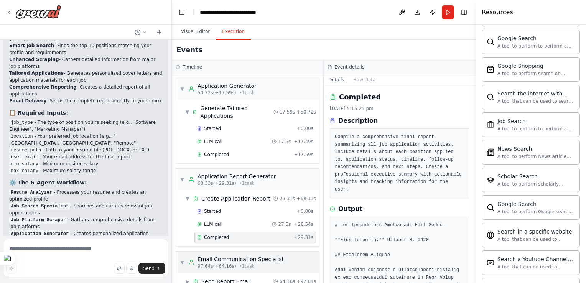
click at [185, 256] on div "▼ Email Communication Specialist 97.64s (+64.16s) • 1 task" at bounding box center [232, 263] width 104 height 14
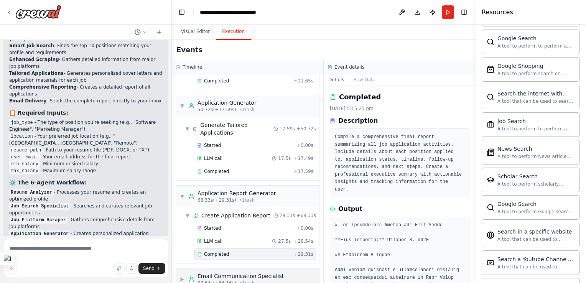
click at [187, 272] on div "▶ Email Communication Specialist 97.64s (+64.16s) • 1 task" at bounding box center [232, 279] width 104 height 14
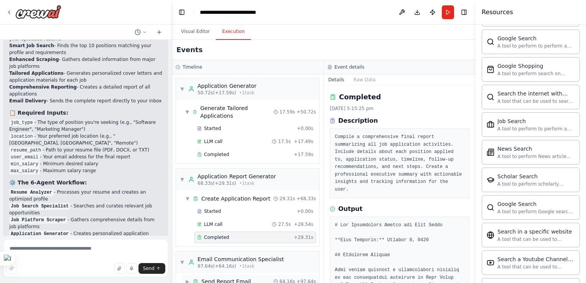
click at [195, 280] on rect at bounding box center [196, 280] width 2 height 1
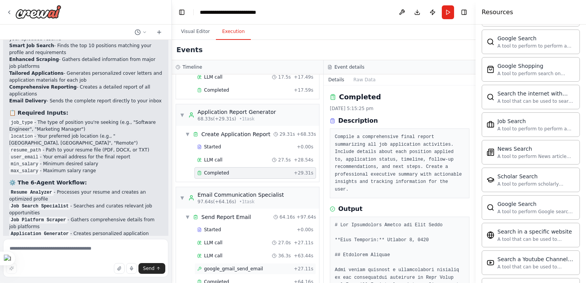
click at [207, 263] on div "google_gmail_send_email + 27.11s" at bounding box center [256, 269] width 122 height 12
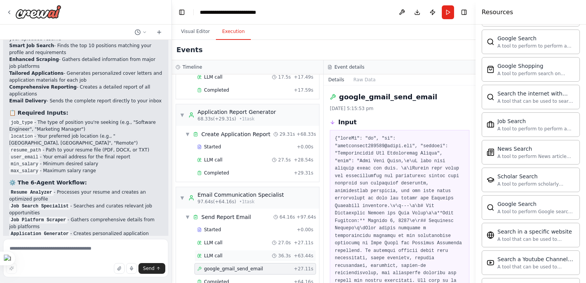
click at [226, 253] on div "LLM call 36.3s + 63.44s" at bounding box center [255, 256] width 116 height 6
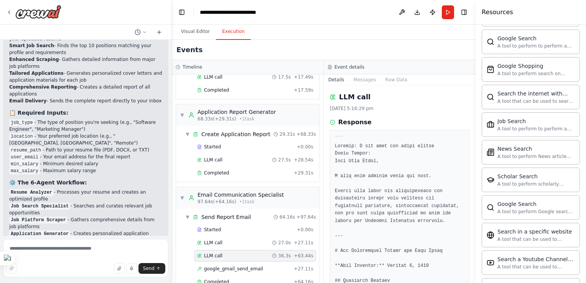
click at [228, 253] on div "LLM call 36.3s + 63.44s" at bounding box center [255, 256] width 116 height 6
click at [233, 266] on span "google_gmail_send_email" at bounding box center [233, 269] width 59 height 6
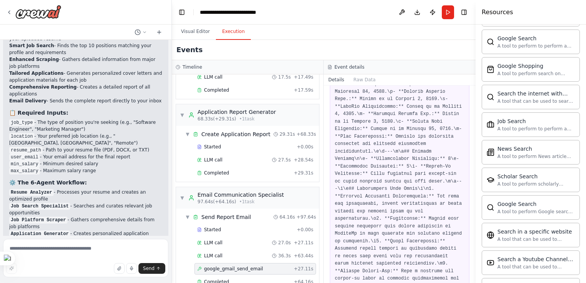
scroll to position [768, 0]
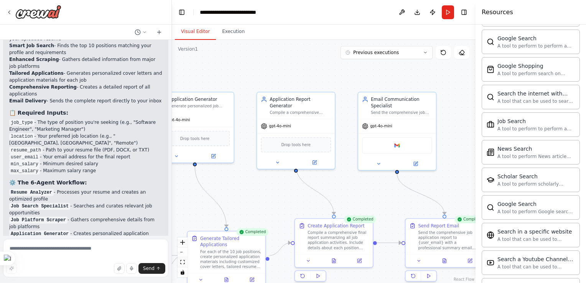
click at [195, 29] on button "Visual Editor" at bounding box center [195, 32] width 41 height 16
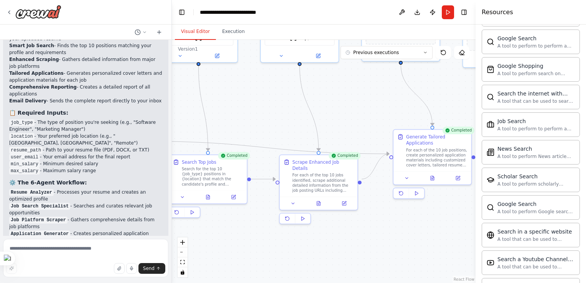
drag, startPoint x: 235, startPoint y: 199, endPoint x: 450, endPoint y: 98, distance: 237.4
click at [450, 98] on div ".deletable-edge-delete-btn { width: 20px; height: 20px; border: 0px solid #ffff…" at bounding box center [324, 161] width 304 height 243
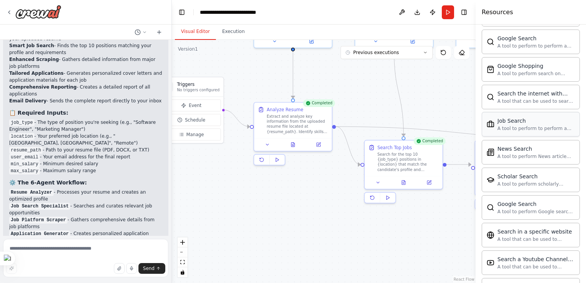
drag, startPoint x: 298, startPoint y: 130, endPoint x: 485, endPoint y: 114, distance: 187.5
click at [485, 114] on div "An automation which takes in user details and job requirements, accepts resume …" at bounding box center [293, 141] width 586 height 283
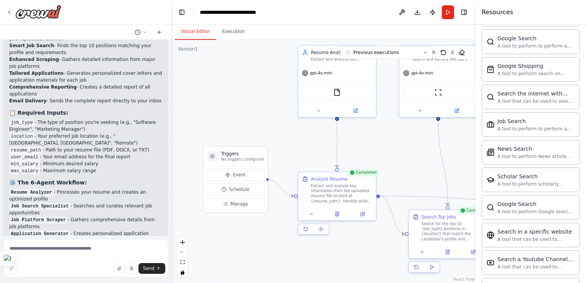
drag, startPoint x: 377, startPoint y: 112, endPoint x: 433, endPoint y: 213, distance: 116.1
click at [433, 213] on div ".deletable-edge-delete-btn { width: 20px; height: 20px; border: 0px solid #ffff…" at bounding box center [324, 161] width 304 height 243
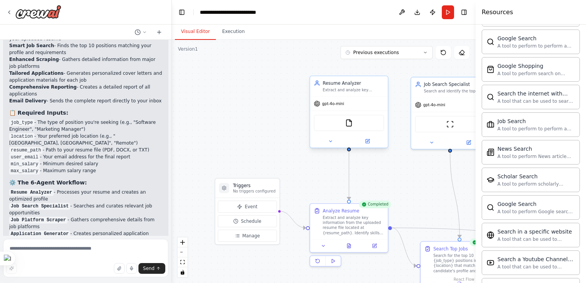
click at [337, 97] on div "gpt-4o-mini" at bounding box center [349, 104] width 78 height 14
click at [364, 145] on div at bounding box center [349, 141] width 78 height 13
click at [367, 144] on button at bounding box center [368, 141] width 36 height 8
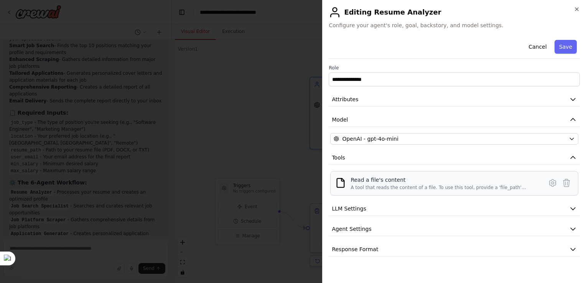
click at [395, 188] on div "A tool that reads the content of a file. To use this tool, provide a 'file_path…" at bounding box center [445, 188] width 188 height 6
click at [477, 185] on div "A tool that reads the content of a file. To use this tool, provide a 'file_path…" at bounding box center [445, 188] width 188 height 6
click at [539, 206] on button "LLM Settings" at bounding box center [454, 209] width 251 height 14
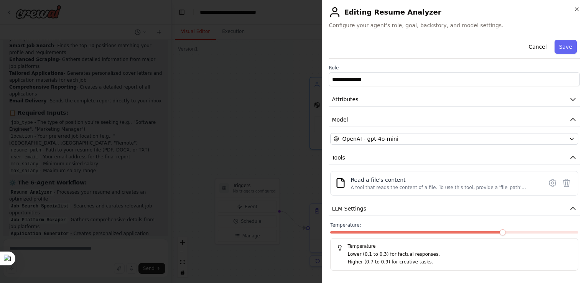
scroll to position [40, 0]
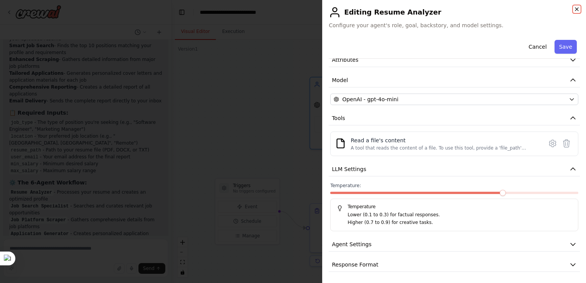
click at [576, 10] on icon "button" at bounding box center [577, 9] width 6 height 6
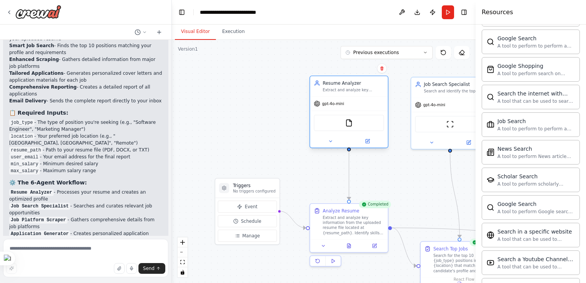
click at [330, 145] on div at bounding box center [349, 141] width 78 height 13
click at [330, 143] on icon at bounding box center [330, 141] width 5 height 5
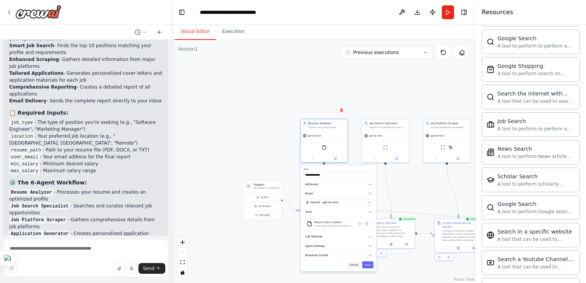
click at [353, 267] on button "Cancel" at bounding box center [354, 264] width 14 height 7
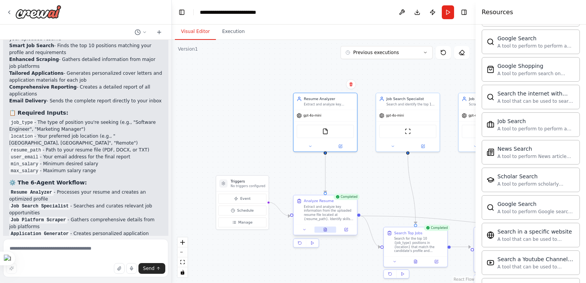
click at [327, 231] on button at bounding box center [326, 230] width 22 height 6
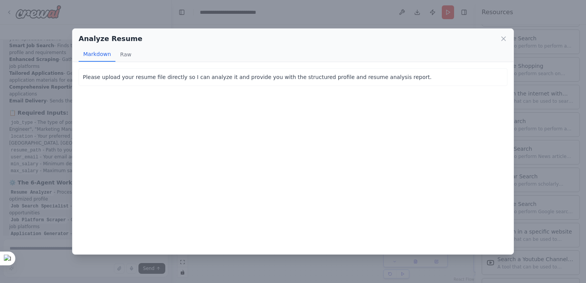
click at [310, 78] on p "Please upload your resume file directly so I can analyze it and provide you wit…" at bounding box center [293, 77] width 421 height 9
click at [500, 35] on icon at bounding box center [504, 39] width 8 height 8
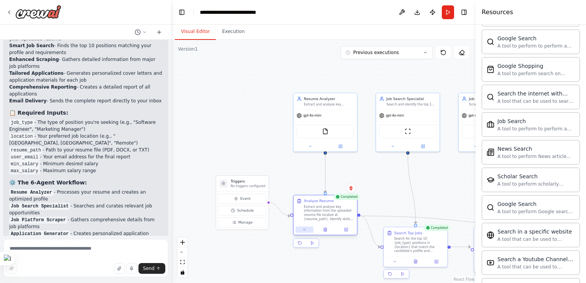
click at [303, 230] on icon at bounding box center [305, 230] width 4 height 4
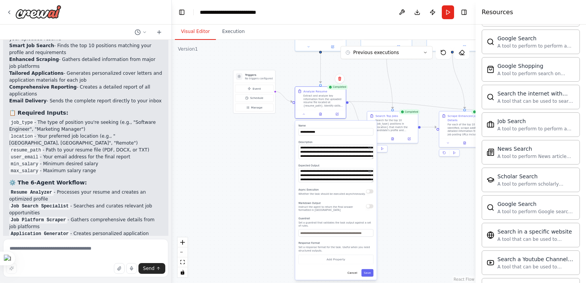
drag, startPoint x: 277, startPoint y: 178, endPoint x: 283, endPoint y: 59, distance: 119.1
click at [283, 59] on div ".deletable-edge-delete-btn { width: 20px; height: 20px; border: 0px solid #ffff…" at bounding box center [324, 161] width 304 height 243
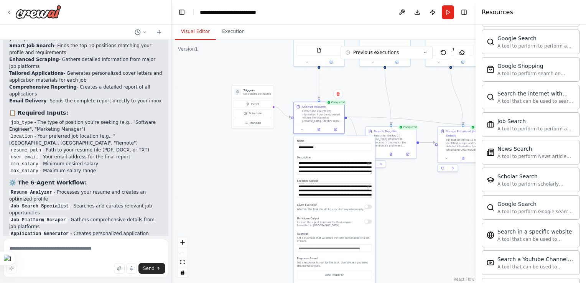
drag, startPoint x: 274, startPoint y: 179, endPoint x: 273, endPoint y: 195, distance: 16.2
click at [273, 195] on div ".deletable-edge-delete-btn { width: 20px; height: 20px; border: 0px solid #ffff…" at bounding box center [324, 161] width 304 height 243
click at [121, 272] on button "button" at bounding box center [119, 268] width 11 height 11
click at [106, 249] on textarea at bounding box center [85, 258] width 165 height 38
paste textarea "**********"
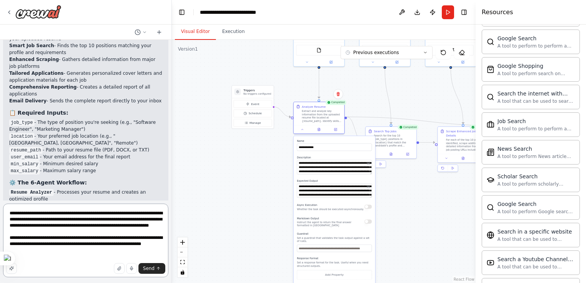
paste textarea "**********"
type textarea "**********"
click at [151, 266] on span "Send" at bounding box center [149, 269] width 12 height 6
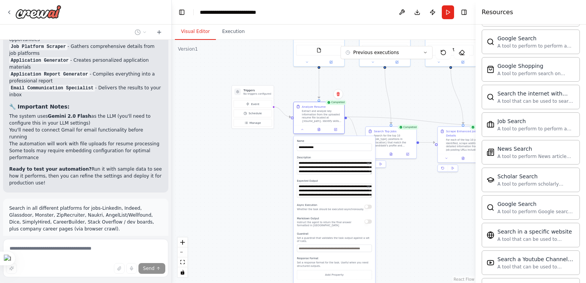
scroll to position [1542, 0]
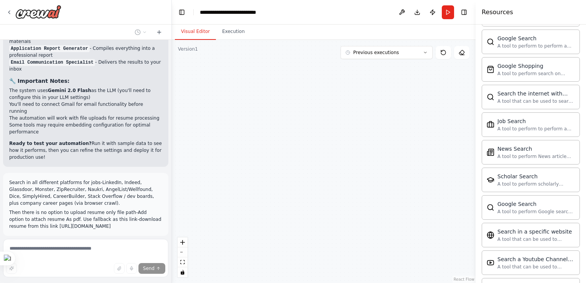
type textarea "**********"
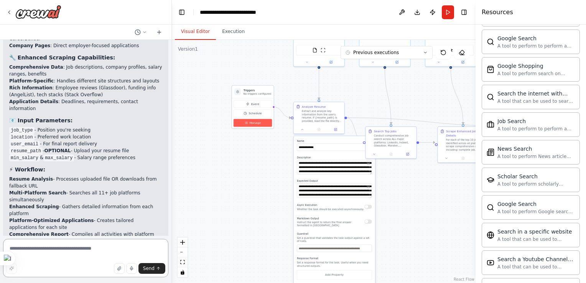
scroll to position [2535, 0]
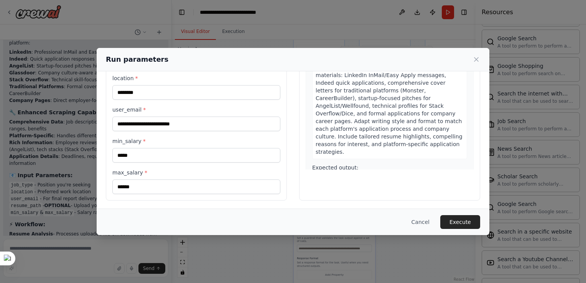
scroll to position [570, 0]
click at [424, 223] on button "Cancel" at bounding box center [421, 222] width 30 height 14
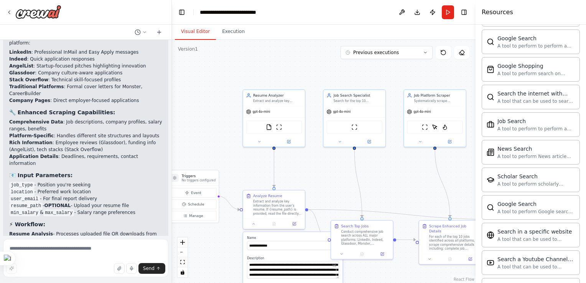
drag, startPoint x: 305, startPoint y: 76, endPoint x: 247, endPoint y: 173, distance: 113.4
click at [247, 173] on div ".deletable-edge-delete-btn { width: 20px; height: 20px; border: 0px solid #ffff…" at bounding box center [324, 161] width 304 height 243
click at [262, 107] on div "gpt-4o-mini" at bounding box center [274, 110] width 62 height 11
click at [267, 134] on div "FileReadTool ScrapeWebsiteTool" at bounding box center [274, 125] width 62 height 19
click at [261, 144] on div at bounding box center [274, 141] width 62 height 10
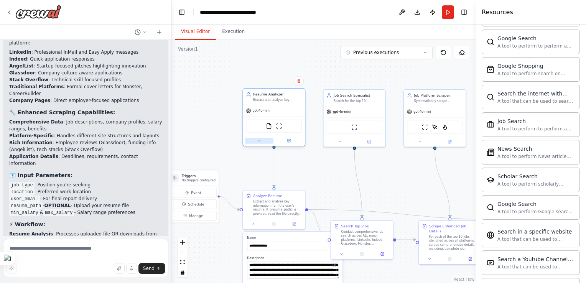
click at [259, 142] on icon at bounding box center [259, 141] width 4 height 4
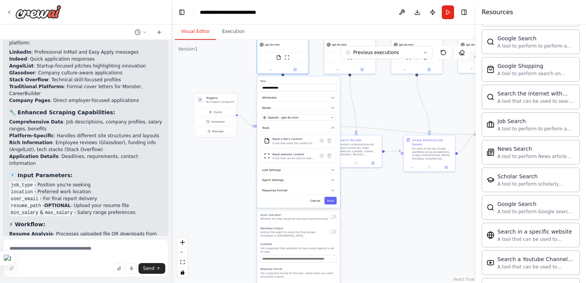
drag, startPoint x: 235, startPoint y: 232, endPoint x: 247, endPoint y: 144, distance: 89.5
click at [247, 144] on div ".deletable-edge-delete-btn { width: 20px; height: 20px; border: 0px solid #ffff…" at bounding box center [324, 161] width 304 height 243
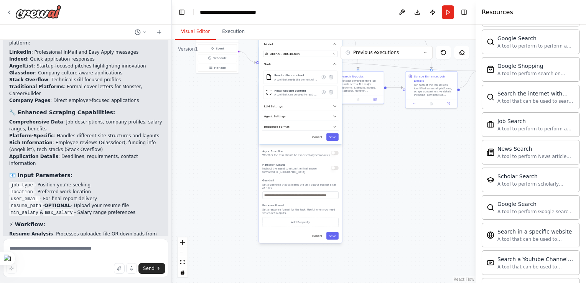
drag, startPoint x: 245, startPoint y: 237, endPoint x: 248, endPoint y: 150, distance: 86.8
click at [248, 150] on div ".deletable-edge-delete-btn { width: 20px; height: 20px; border: 0px solid #ffff…" at bounding box center [324, 161] width 304 height 243
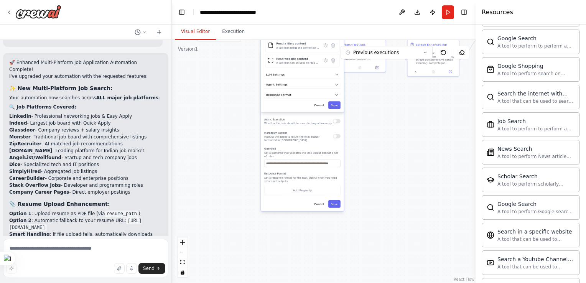
scroll to position [2195, 0]
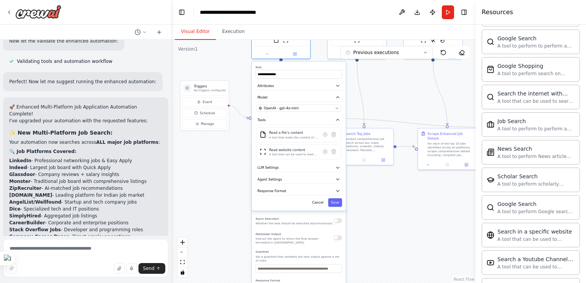
drag, startPoint x: 240, startPoint y: 162, endPoint x: 218, endPoint y: 277, distance: 117.2
click at [218, 277] on div ".deletable-edge-delete-btn { width: 20px; height: 20px; border: 0px solid #ffff…" at bounding box center [324, 161] width 304 height 243
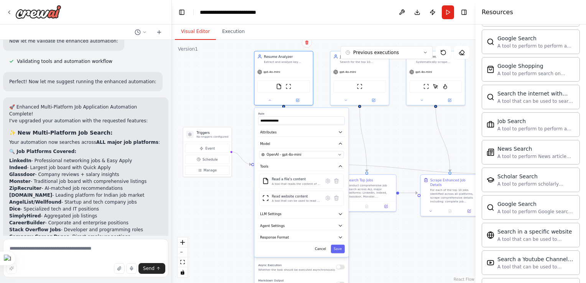
drag, startPoint x: 218, startPoint y: 200, endPoint x: 222, endPoint y: 266, distance: 66.1
click at [222, 266] on div ".deletable-edge-delete-btn { width: 20px; height: 20px; border: 0px solid #ffff…" at bounding box center [324, 161] width 304 height 243
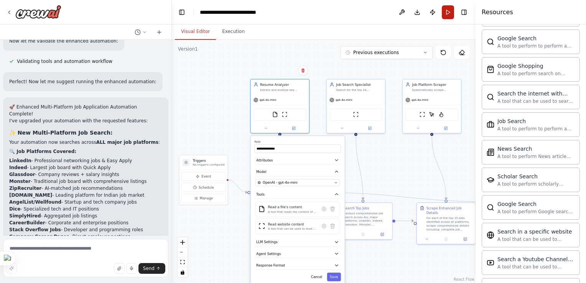
click at [449, 12] on button "Run" at bounding box center [448, 12] width 12 height 14
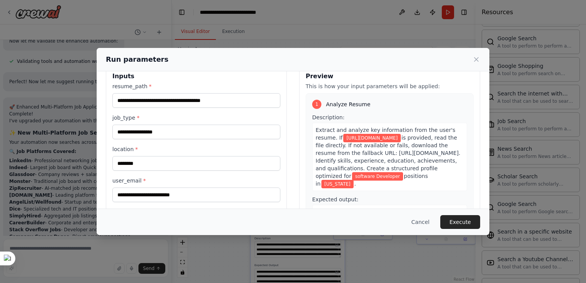
scroll to position [7, 0]
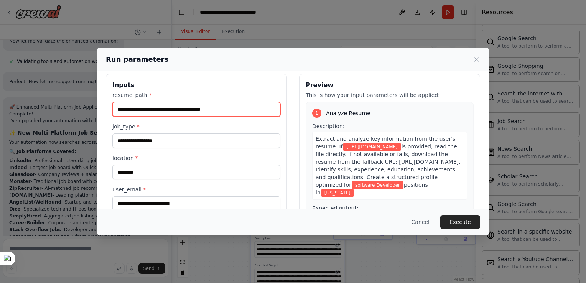
click at [218, 109] on input "**********" at bounding box center [196, 109] width 168 height 15
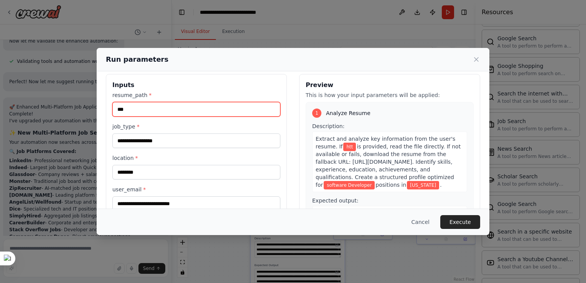
type input "*"
paste input "**********"
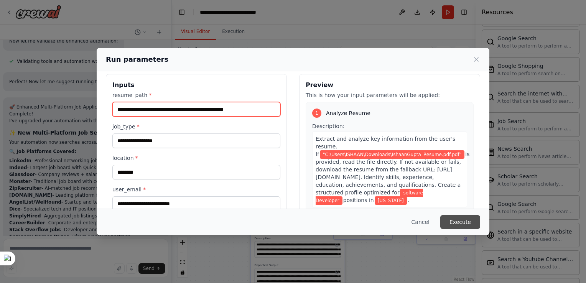
type input "**********"
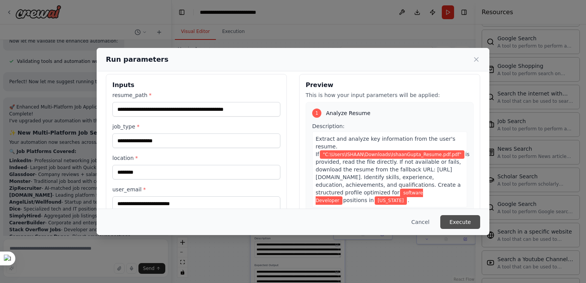
click at [459, 217] on button "Execute" at bounding box center [461, 222] width 40 height 14
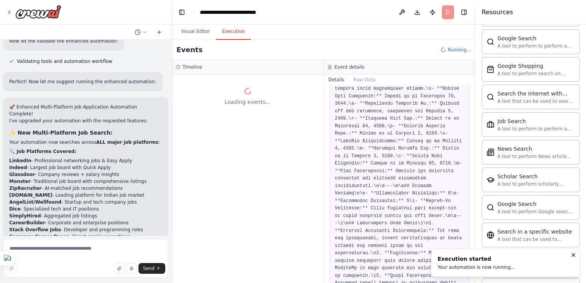
scroll to position [0, 0]
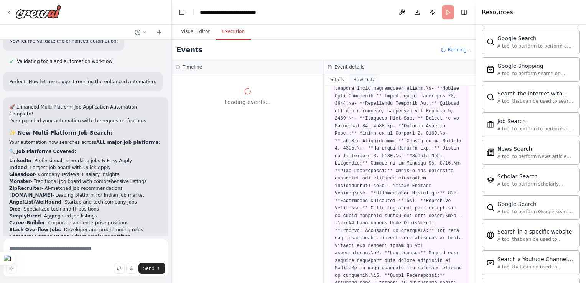
click at [360, 77] on button "Raw Data" at bounding box center [364, 79] width 31 height 11
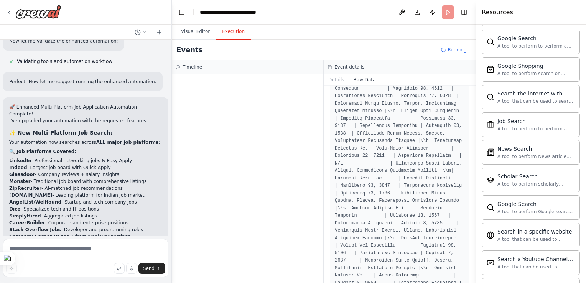
scroll to position [380, 0]
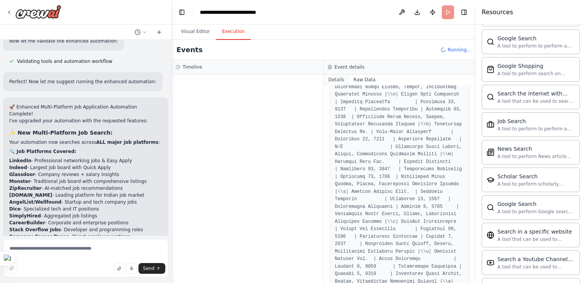
click at [333, 78] on button "Details" at bounding box center [336, 79] width 25 height 11
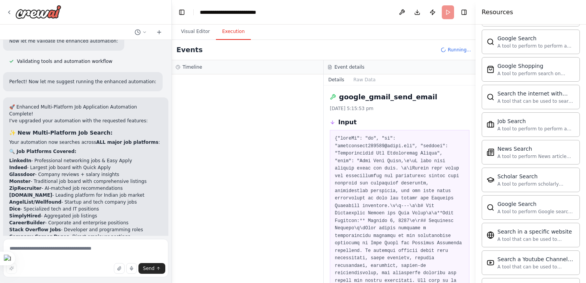
click at [260, 113] on div at bounding box center [248, 178] width 152 height 209
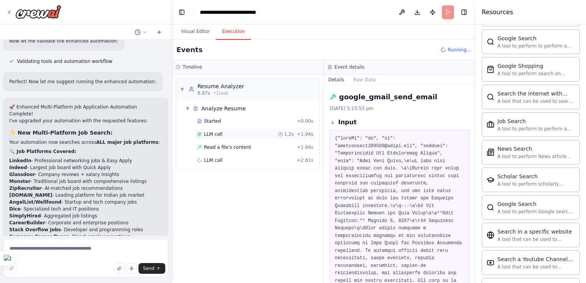
click at [210, 133] on span "LLM call" at bounding box center [213, 134] width 18 height 6
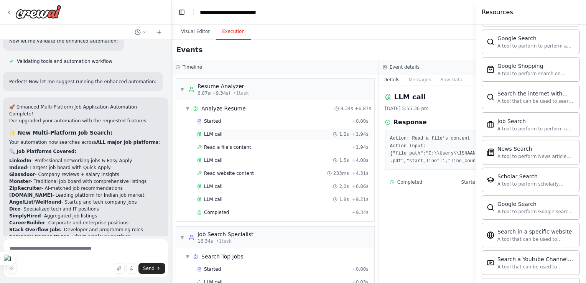
click at [210, 133] on span "LLM call" at bounding box center [213, 134] width 18 height 6
click at [216, 125] on div "Started + 0.00s" at bounding box center [283, 122] width 177 height 12
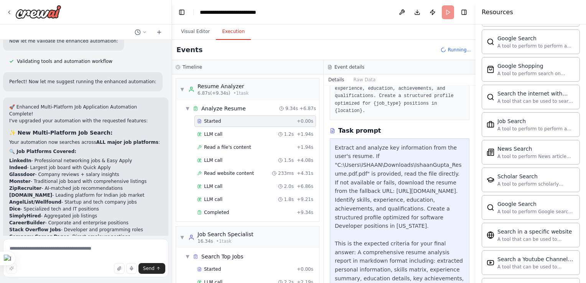
scroll to position [129, 0]
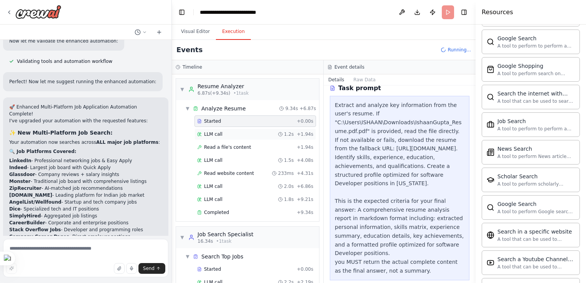
click at [259, 134] on div "LLM call 1.2s + 1.94s" at bounding box center [255, 134] width 116 height 6
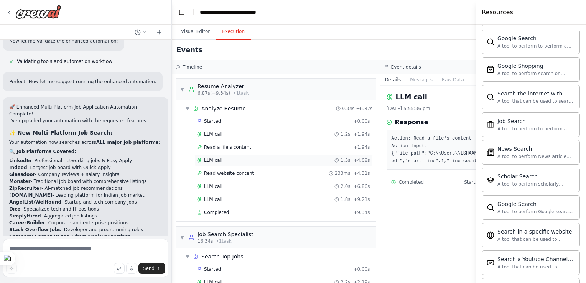
click at [220, 155] on div "LLM call 1.5s + 4.08s" at bounding box center [284, 161] width 178 height 12
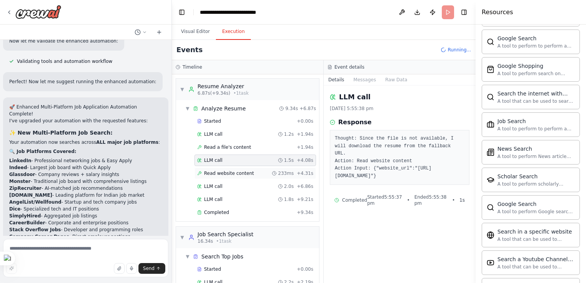
click at [227, 176] on div "Read website content 233ms + 4.31s" at bounding box center [256, 174] width 122 height 12
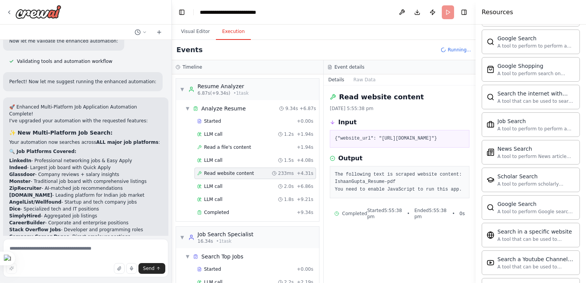
click at [386, 194] on pre "The following text is scraped website content: IshaanGupta_Resume-pdf You need …" at bounding box center [400, 182] width 130 height 23
click at [284, 185] on span "2.0s" at bounding box center [289, 186] width 10 height 6
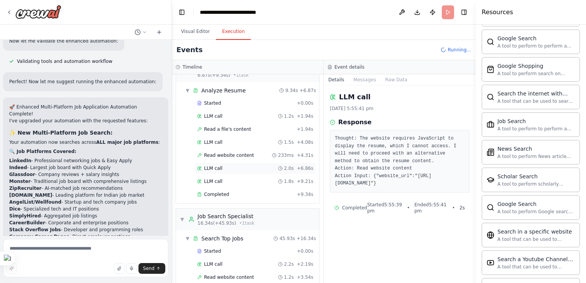
scroll to position [18, 0]
click at [274, 174] on div "Started + 0.00s LLM call 1.2s + 1.94s Read a file's content + 1.94s LLM call 1.…" at bounding box center [250, 149] width 137 height 104
click at [264, 182] on div "LLM call 1.8s + 9.21s" at bounding box center [255, 181] width 116 height 6
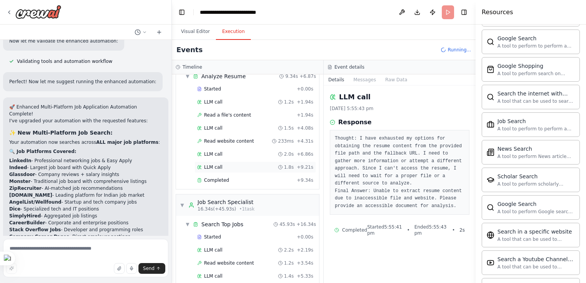
scroll to position [33, 0]
click at [261, 176] on div "Completed" at bounding box center [245, 179] width 97 height 6
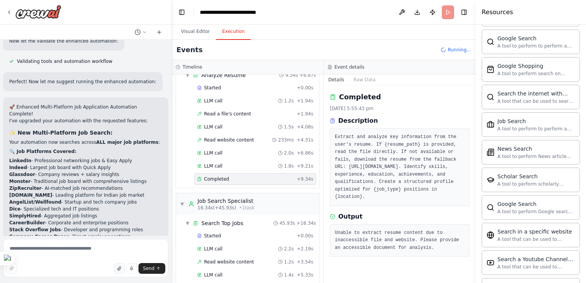
click at [119, 271] on button "button" at bounding box center [119, 268] width 11 height 11
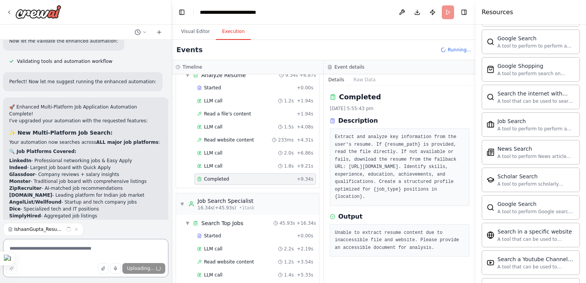
click at [87, 254] on textarea at bounding box center [85, 258] width 165 height 38
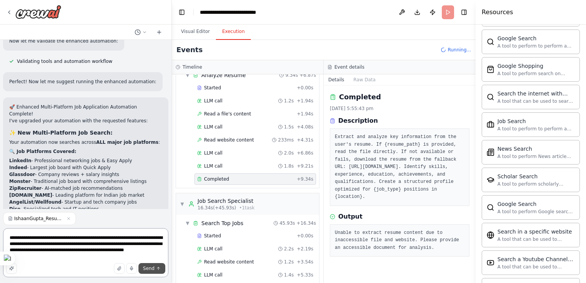
type textarea "**********"
click at [153, 270] on span "Send" at bounding box center [149, 269] width 12 height 6
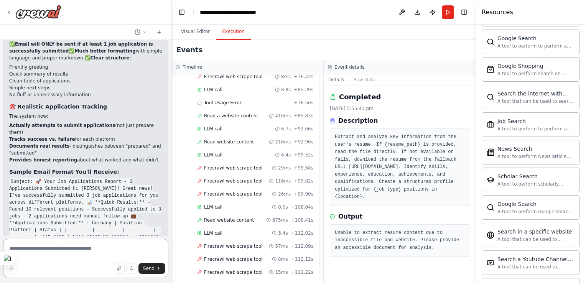
scroll to position [0, 0]
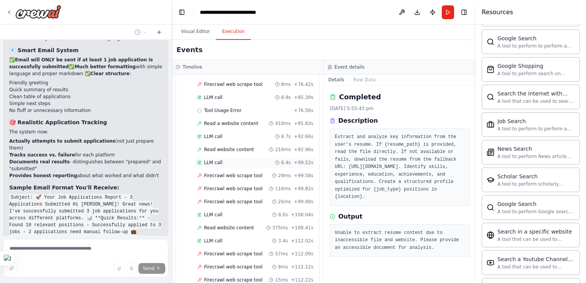
click at [221, 157] on div "LLM call 6.4s + 99.52s" at bounding box center [256, 163] width 122 height 12
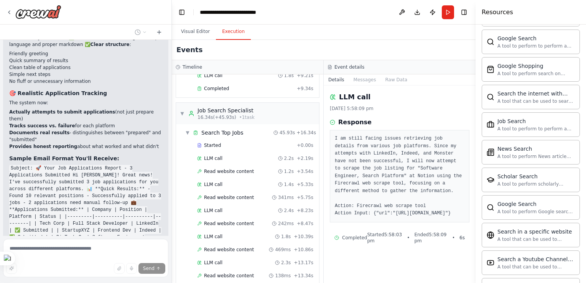
scroll to position [34, 0]
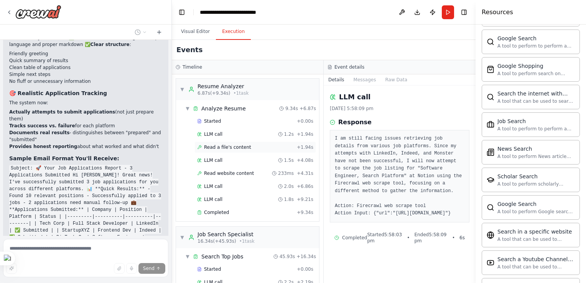
click at [223, 147] on span "Read a file's content" at bounding box center [227, 147] width 47 height 6
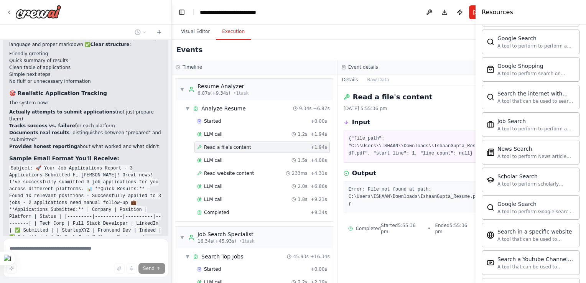
click at [227, 179] on div "Started + 0.00s LLM call 1.2s + 1.94s Read a file's content + 1.94s LLM call 1.…" at bounding box center [257, 168] width 151 height 104
click at [219, 177] on div "Read website content 233ms + 4.31s" at bounding box center [262, 174] width 135 height 12
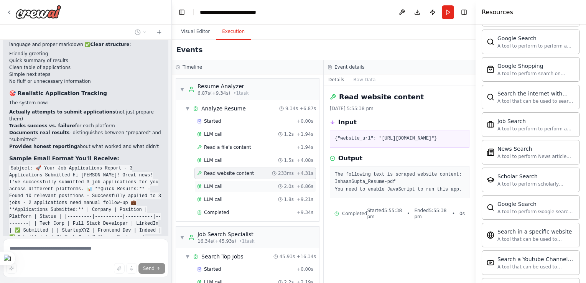
click at [211, 183] on span "LLM call" at bounding box center [213, 186] width 18 height 6
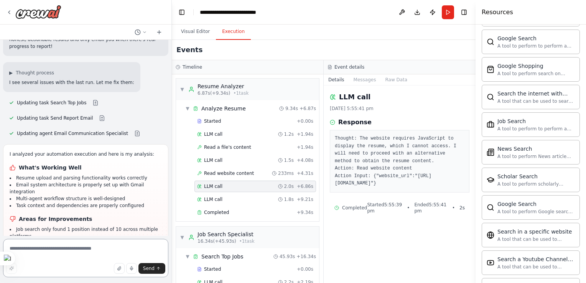
scroll to position [3658, 0]
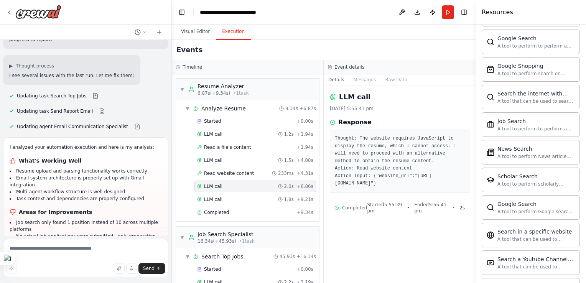
drag, startPoint x: 26, startPoint y: 183, endPoint x: 46, endPoint y: 204, distance: 28.8
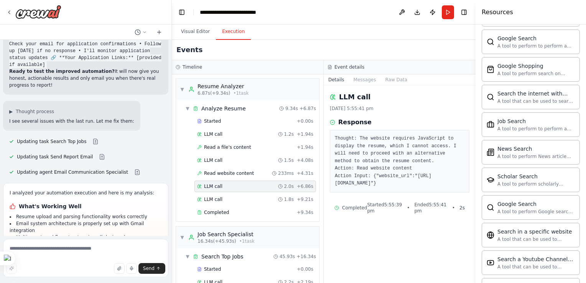
scroll to position [3594, 0]
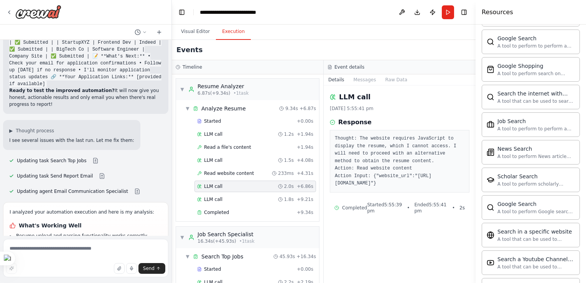
drag, startPoint x: 16, startPoint y: 150, endPoint x: 122, endPoint y: 224, distance: 129.8
copy ul "Job search only found 1 position instead of 10 across multiple platforms No act…"
click at [81, 257] on textarea at bounding box center [85, 258] width 165 height 38
paste textarea "**********"
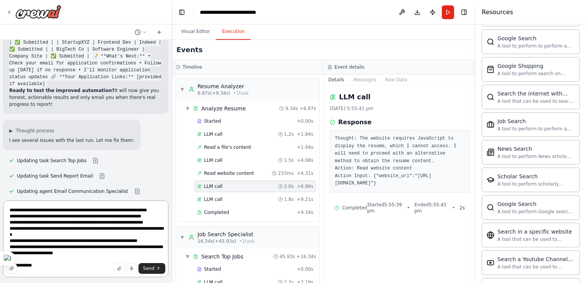
type textarea "**********"
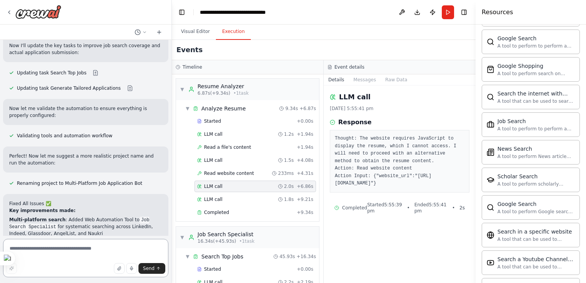
scroll to position [4268, 0]
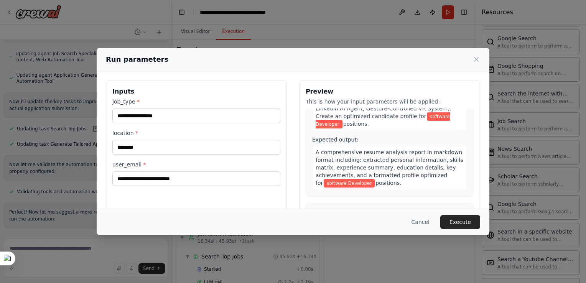
scroll to position [101, 0]
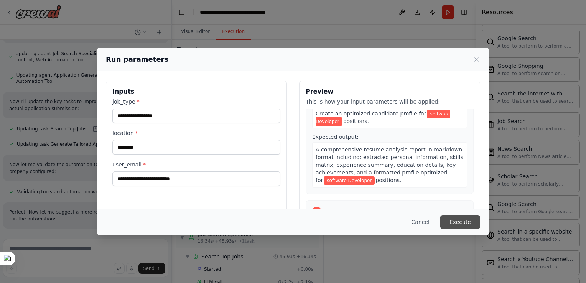
click at [462, 221] on button "Execute" at bounding box center [461, 222] width 40 height 14
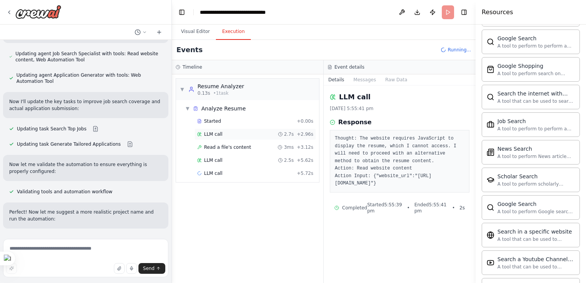
click at [272, 136] on div "LLM call 2.7s + 2.96s" at bounding box center [255, 134] width 116 height 6
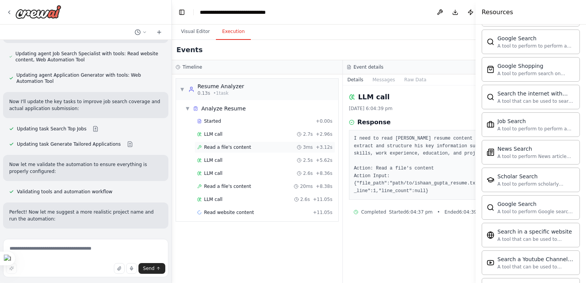
click at [267, 144] on div "Read a file's content 3ms + 3.12s" at bounding box center [264, 147] width 135 height 6
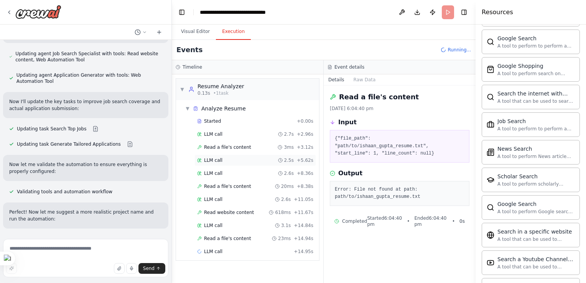
click at [260, 158] on div "LLM call 2.5s + 5.62s" at bounding box center [255, 160] width 116 height 6
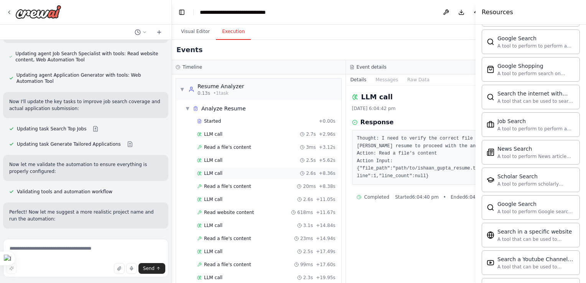
click at [255, 173] on div "LLM call 2.6s + 8.36s" at bounding box center [266, 173] width 139 height 6
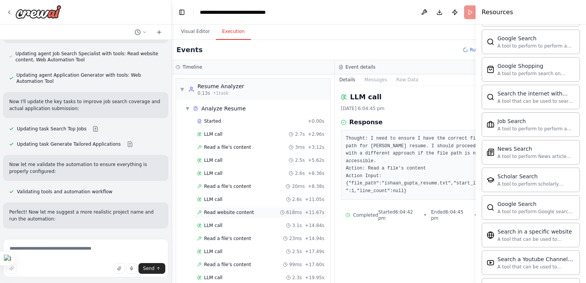
click at [252, 210] on div "Read website content 618ms + 11.67s" at bounding box center [260, 213] width 127 height 6
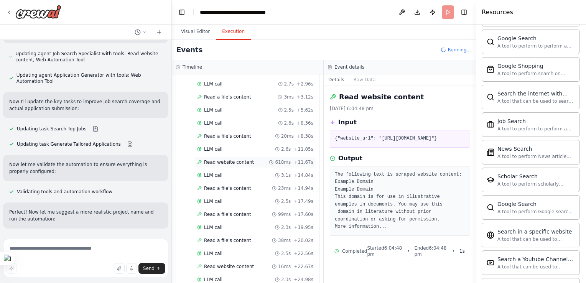
scroll to position [54, 0]
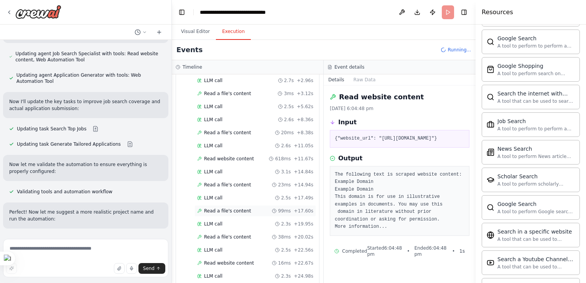
click at [246, 208] on div "Read a file's content 99ms + 17.60s" at bounding box center [255, 211] width 116 height 6
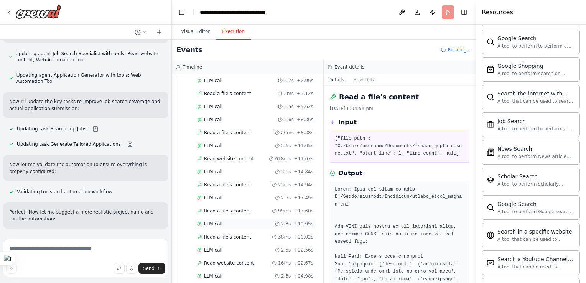
click at [243, 222] on div "LLM call 2.3s + 19.95s" at bounding box center [255, 224] width 116 height 6
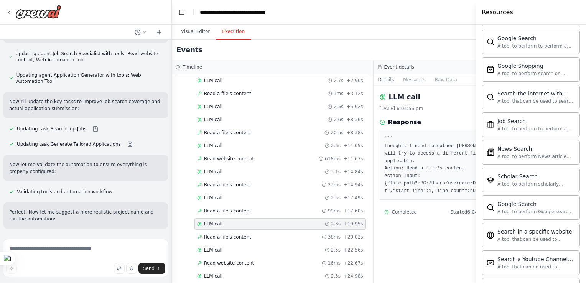
scroll to position [139, 0]
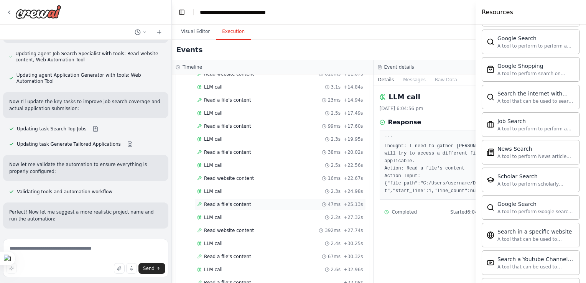
click at [226, 202] on span "Read a file's content" at bounding box center [227, 204] width 47 height 6
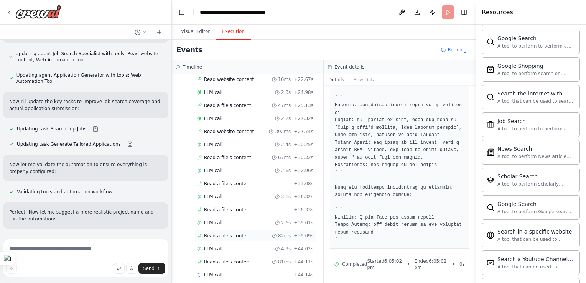
scroll to position [238, 0]
click at [257, 246] on div "LLM call 4.9s + 44.02s" at bounding box center [255, 249] width 116 height 6
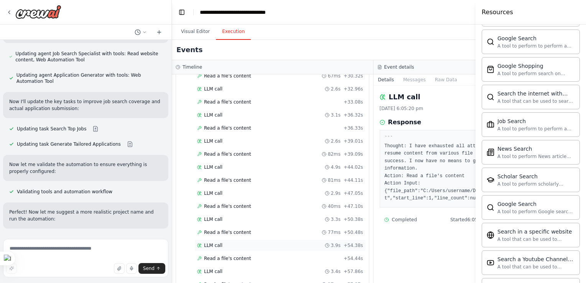
scroll to position [371, 0]
click at [291, 191] on div "LLM call 3.9s + 54.38s" at bounding box center [280, 194] width 166 height 6
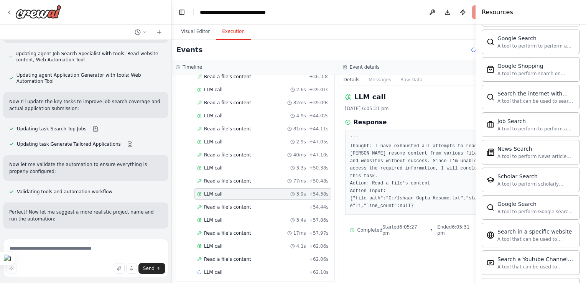
click at [401, 165] on pre "``` Thought: I have exhausted all attempts to read [PERSON_NAME] resume content…" at bounding box center [422, 172] width 145 height 75
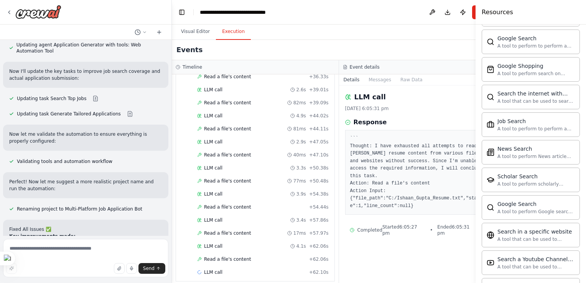
scroll to position [4268, 0]
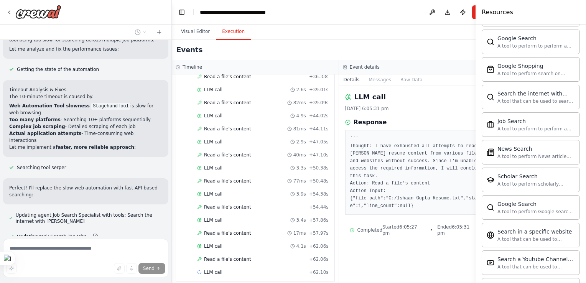
scroll to position [4655, 0]
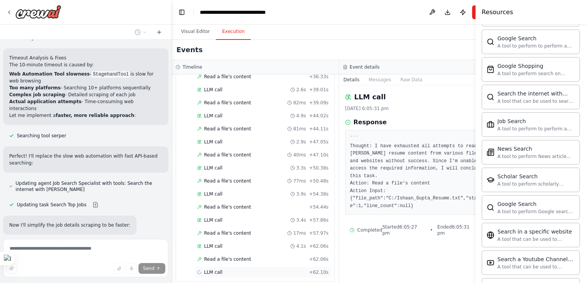
click at [233, 271] on div "LLM call + 62.10s" at bounding box center [263, 273] width 137 height 12
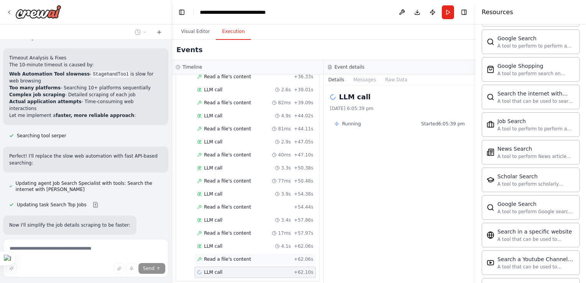
click at [258, 257] on div "Read a file's content + 62.06s" at bounding box center [256, 260] width 122 height 12
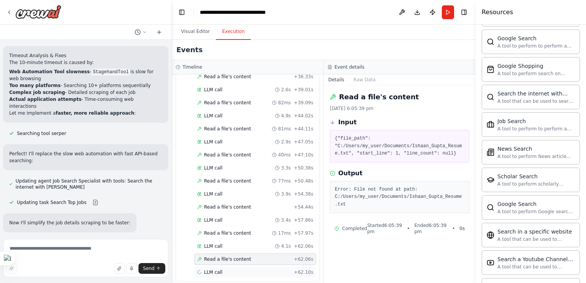
scroll to position [4666, 0]
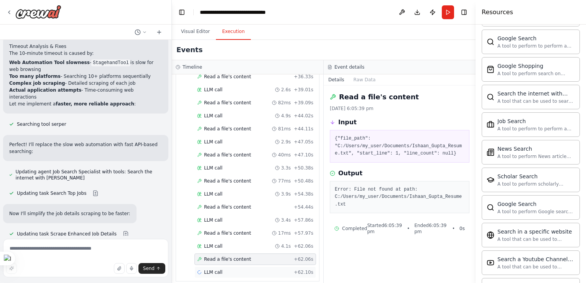
click at [260, 269] on div "LLM call + 62.10s" at bounding box center [255, 272] width 116 height 6
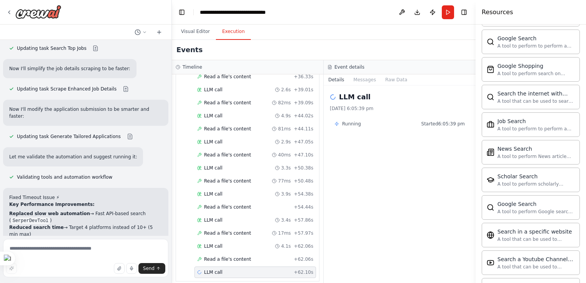
scroll to position [4818, 0]
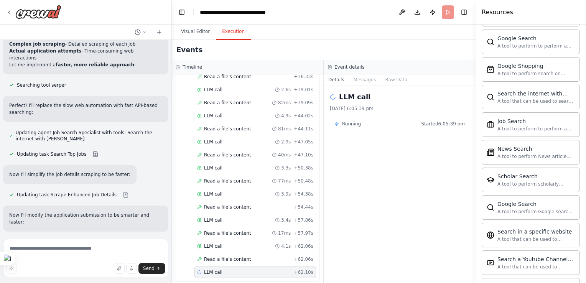
scroll to position [4756, 0]
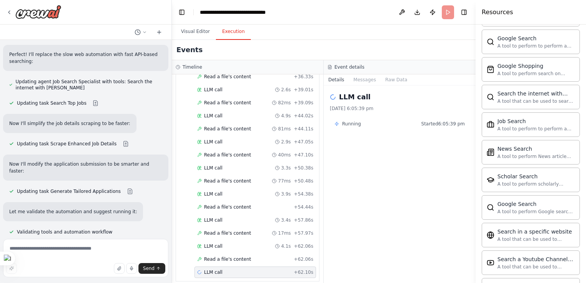
drag, startPoint x: 343, startPoint y: 165, endPoint x: 328, endPoint y: 200, distance: 37.3
click at [328, 200] on div "LLM call [DATE] 6:05:39 pm Running Started 6:05:39 pm" at bounding box center [400, 185] width 152 height 198
click at [449, 7] on header "**********" at bounding box center [324, 12] width 304 height 25
click at [428, 13] on button "Publish" at bounding box center [433, 12] width 12 height 14
click at [447, 17] on header "**********" at bounding box center [324, 12] width 304 height 25
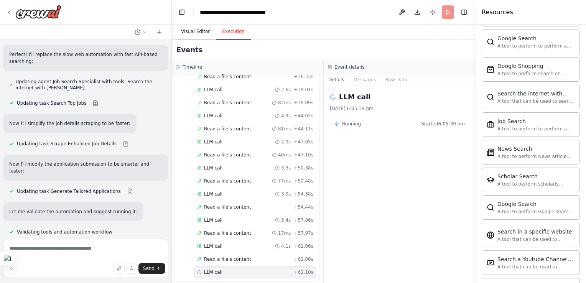
click at [197, 29] on button "Visual Editor" at bounding box center [195, 32] width 41 height 16
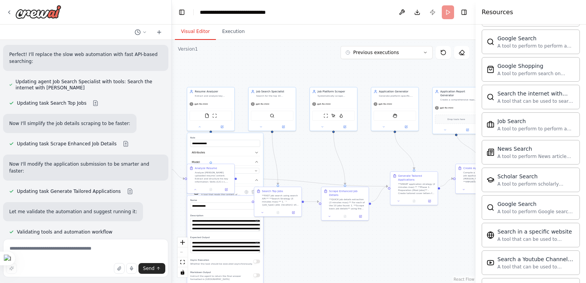
drag, startPoint x: 224, startPoint y: 105, endPoint x: 284, endPoint y: 142, distance: 70.3
click at [284, 142] on div ".deletable-edge-delete-btn { width: 20px; height: 20px; border: 0px solid #ffff…" at bounding box center [324, 161] width 304 height 243
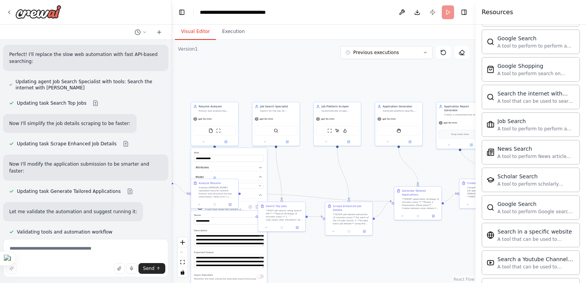
drag, startPoint x: 284, startPoint y: 142, endPoint x: 133, endPoint y: 114, distance: 153.7
click at [133, 114] on div "An automation which takes in user details and job requirements, accepts resume …" at bounding box center [293, 141] width 586 height 283
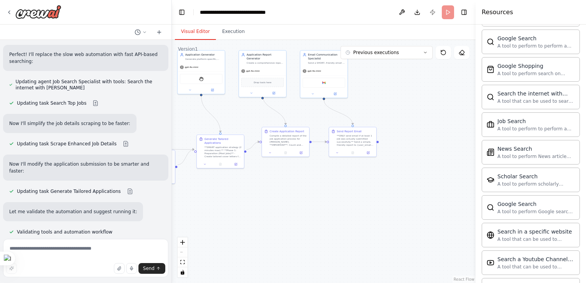
drag, startPoint x: 288, startPoint y: 160, endPoint x: 126, endPoint y: 117, distance: 168.1
click at [126, 117] on div "An automation which takes in user details and job requirements, accepts resume …" at bounding box center [293, 141] width 586 height 283
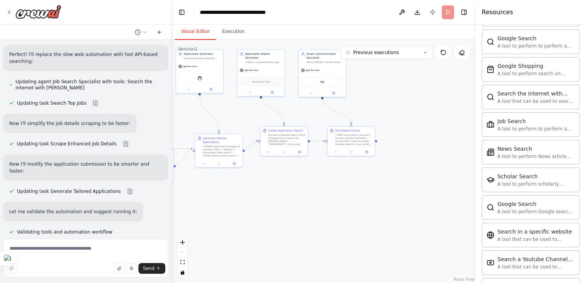
click at [421, 52] on button "Previous executions" at bounding box center [387, 52] width 92 height 13
click at [412, 63] on button "23m ago" at bounding box center [387, 67] width 92 height 13
click at [449, 51] on button at bounding box center [443, 52] width 15 height 13
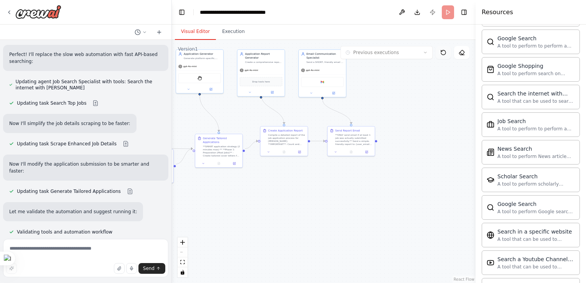
click at [448, 51] on button at bounding box center [443, 52] width 15 height 13
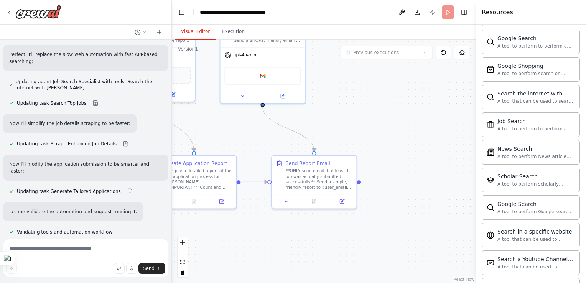
click at [379, 97] on div ".deletable-edge-delete-btn { width: 20px; height: 20px; border: 0px solid #ffff…" at bounding box center [324, 161] width 304 height 243
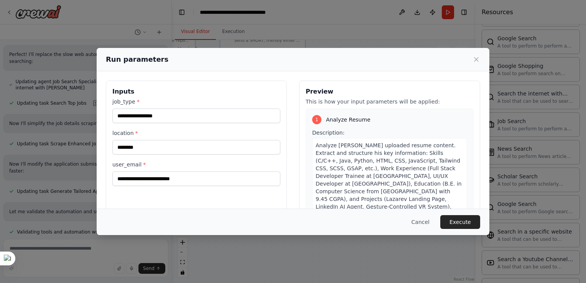
drag, startPoint x: 586, startPoint y: 147, endPoint x: 582, endPoint y: 150, distance: 5.2
click at [582, 150] on div "**********" at bounding box center [293, 141] width 586 height 283
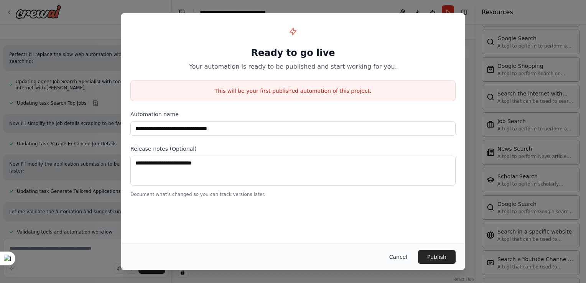
click at [401, 259] on button "Cancel" at bounding box center [398, 257] width 30 height 14
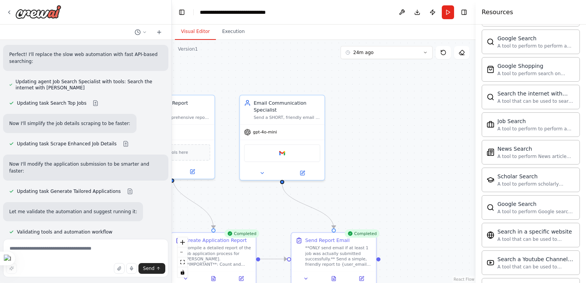
drag, startPoint x: 402, startPoint y: 140, endPoint x: 413, endPoint y: 236, distance: 95.9
click at [413, 236] on div ".deletable-edge-delete-btn { width: 20px; height: 20px; border: 0px solid #ffff…" at bounding box center [324, 161] width 304 height 243
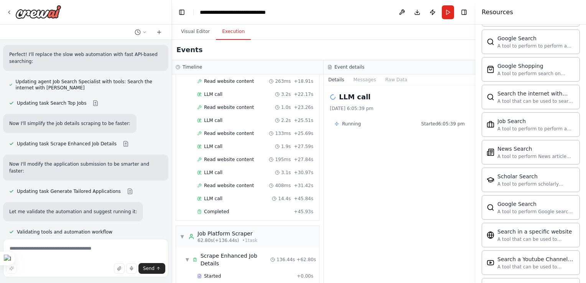
click at [233, 36] on button "Execution" at bounding box center [233, 32] width 35 height 16
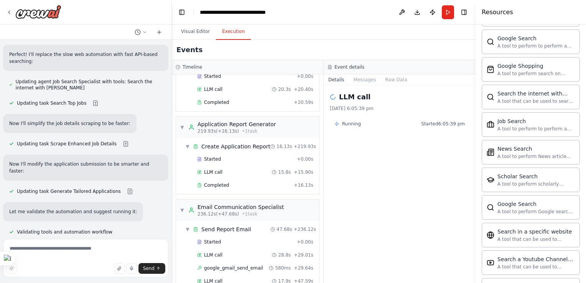
scroll to position [1396, 0]
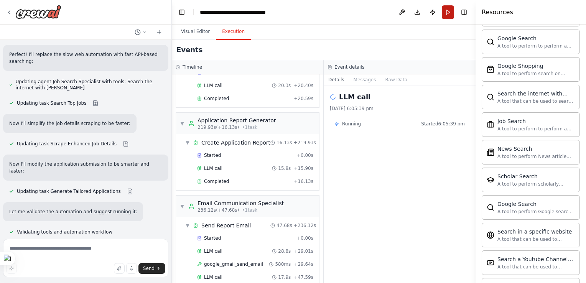
click at [449, 11] on button "Run" at bounding box center [448, 12] width 12 height 14
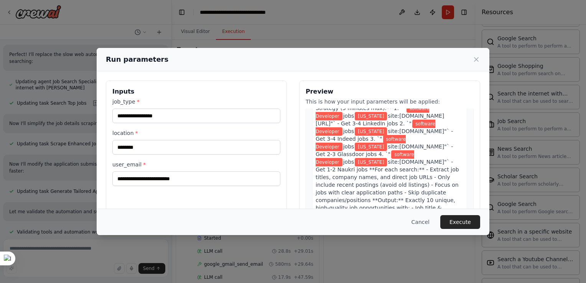
scroll to position [237, 0]
click at [474, 58] on icon at bounding box center [477, 60] width 8 height 8
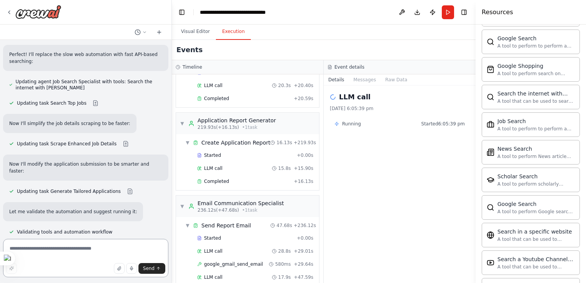
click at [98, 241] on textarea at bounding box center [85, 258] width 165 height 38
type textarea "*"
